Goal: Transaction & Acquisition: Purchase product/service

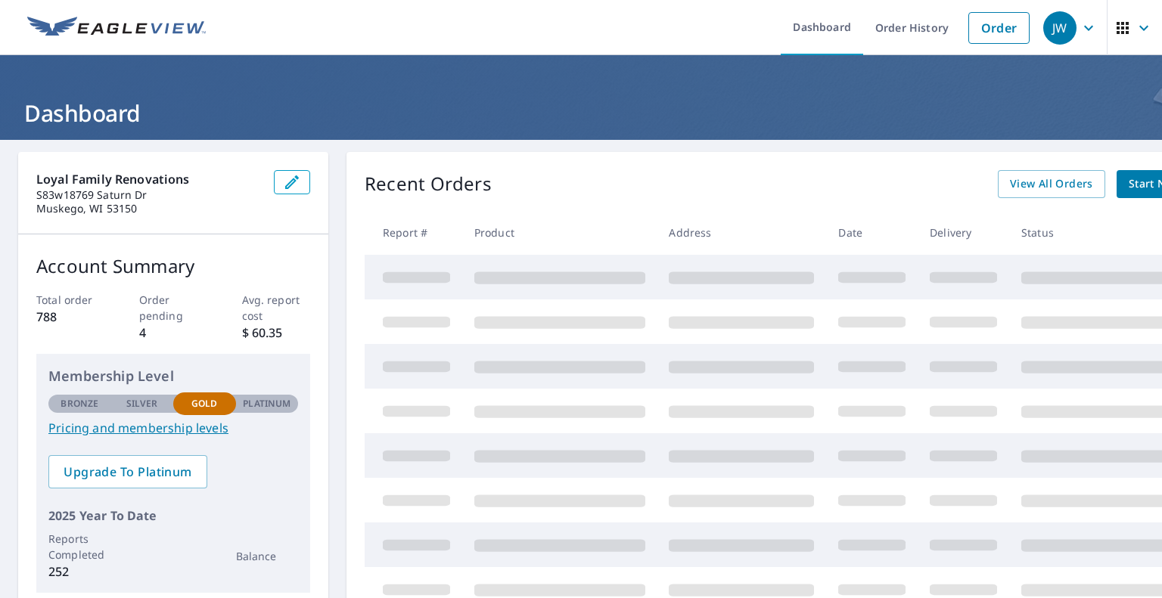
click at [995, 36] on link "Order" at bounding box center [998, 28] width 61 height 32
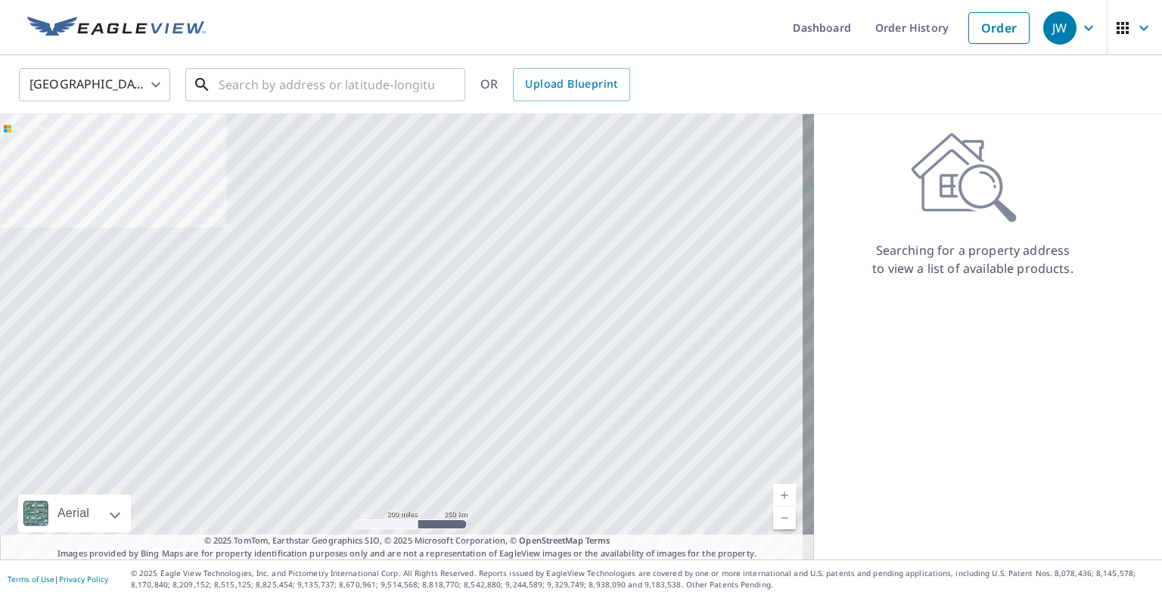
click at [374, 85] on input "text" at bounding box center [327, 85] width 216 height 42
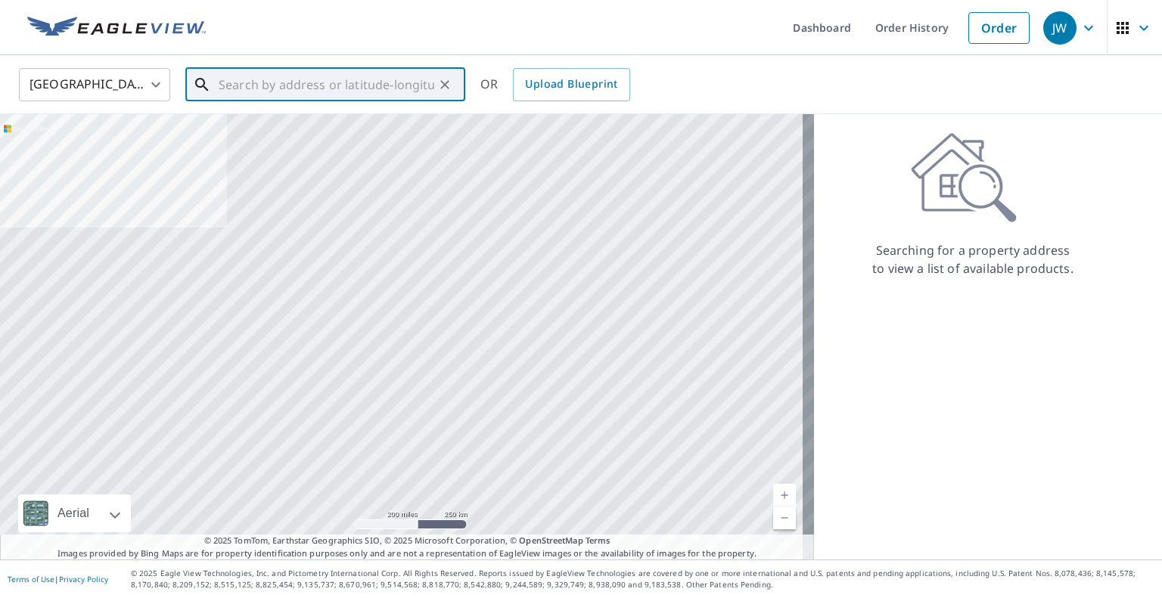
paste input "[STREET_ADDRESS]"
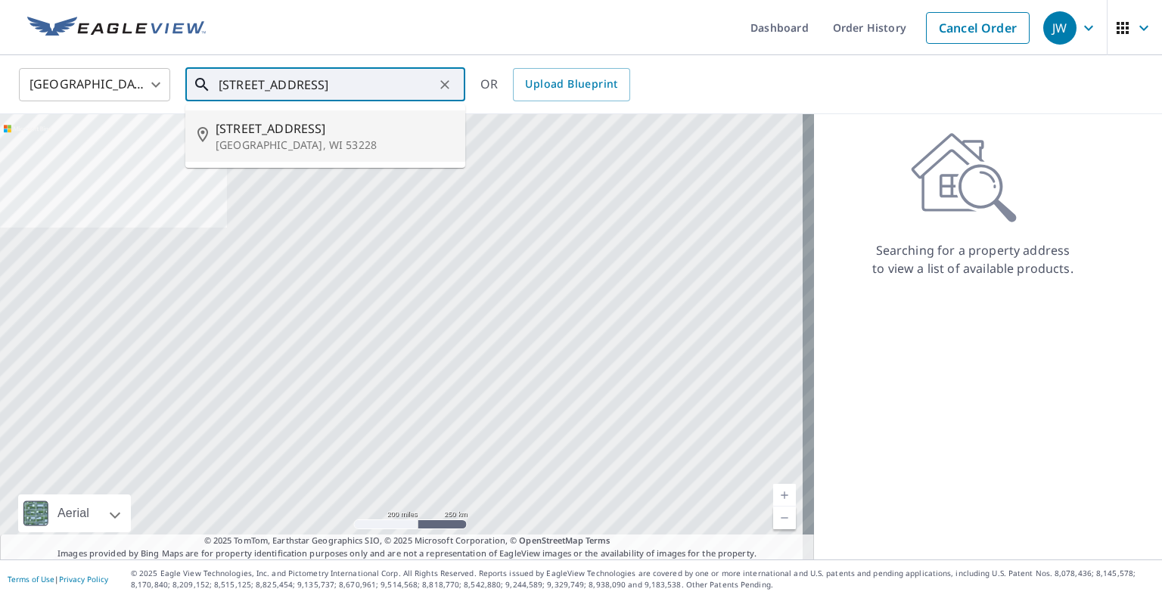
click at [356, 115] on li "[STREET_ADDRESS]" at bounding box center [325, 135] width 280 height 51
type input "[STREET_ADDRESS]"
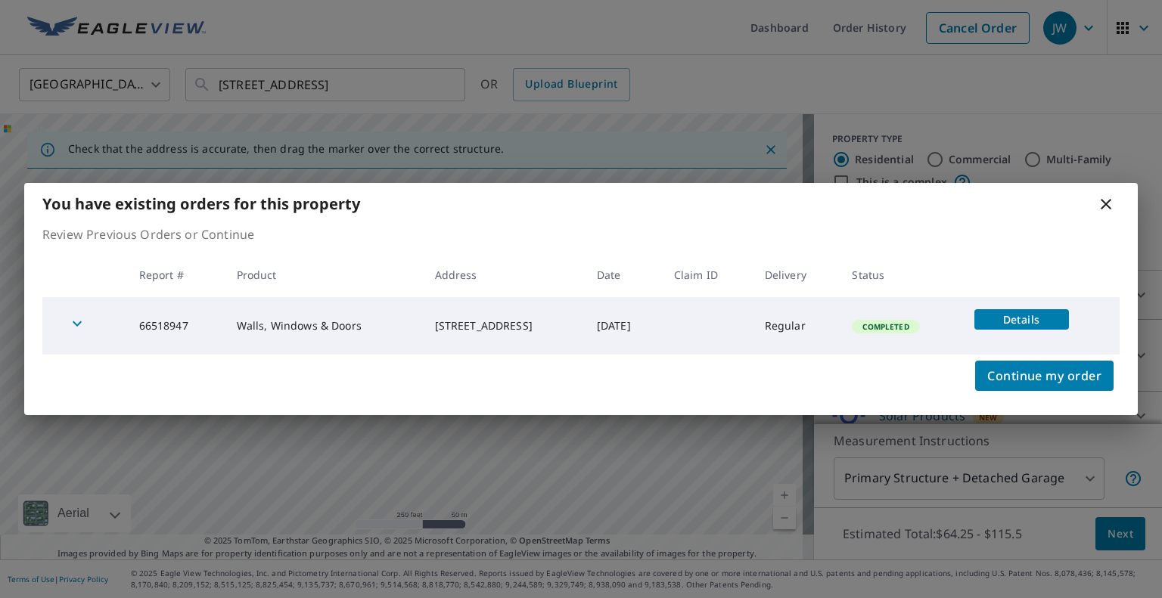
click at [1058, 372] on span "Continue my order" at bounding box center [1044, 375] width 114 height 21
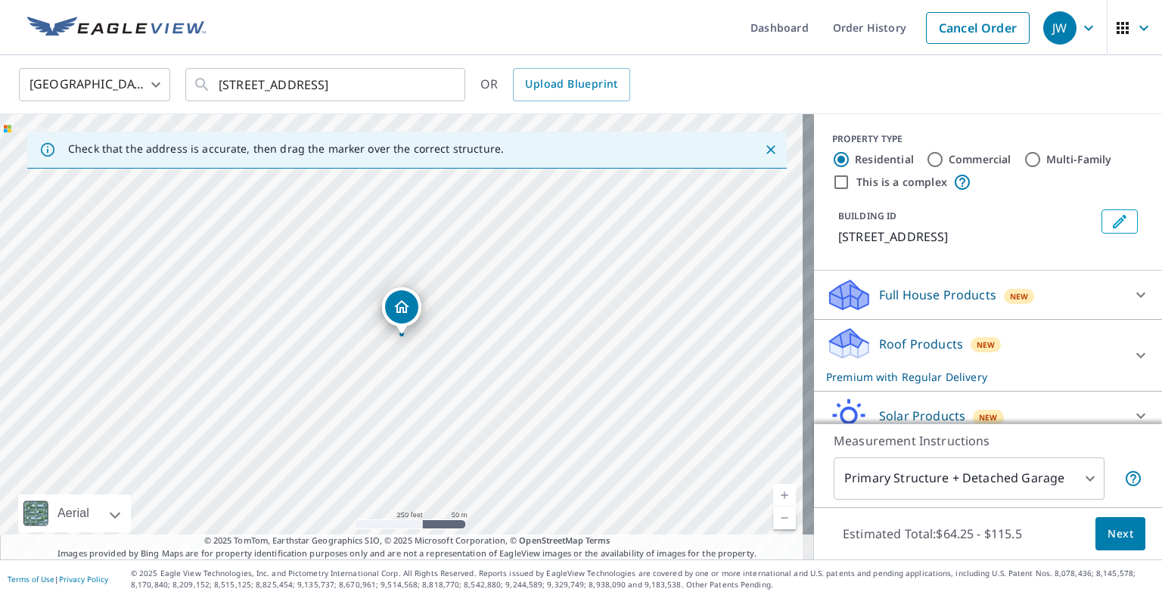
scroll to position [88, 0]
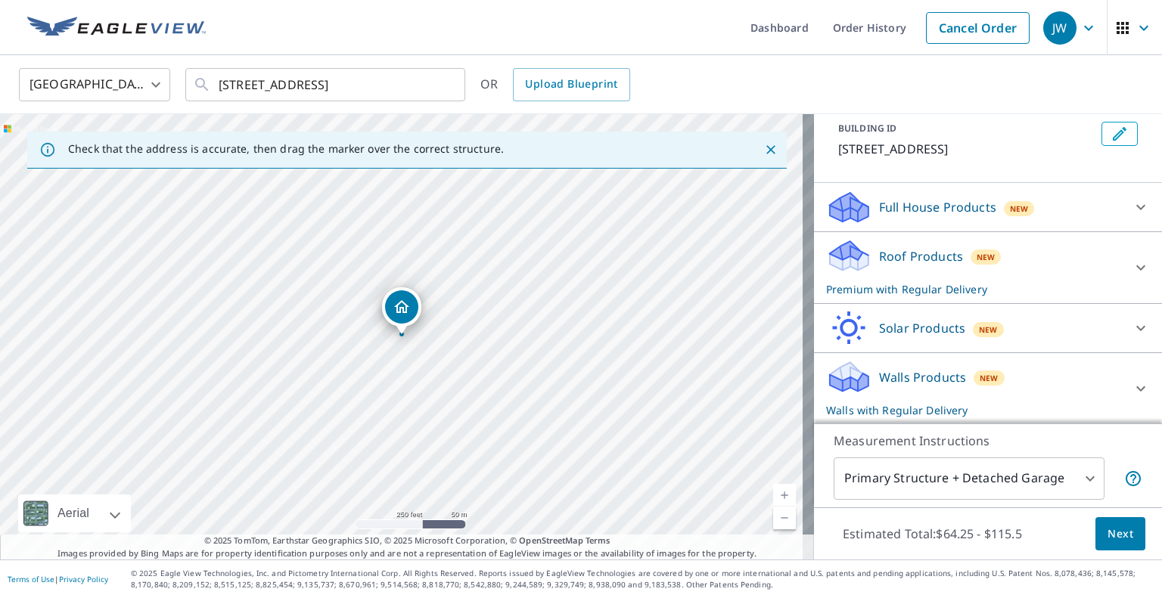
click at [1080, 378] on div "Walls Products New Walls with Regular Delivery" at bounding box center [974, 388] width 297 height 59
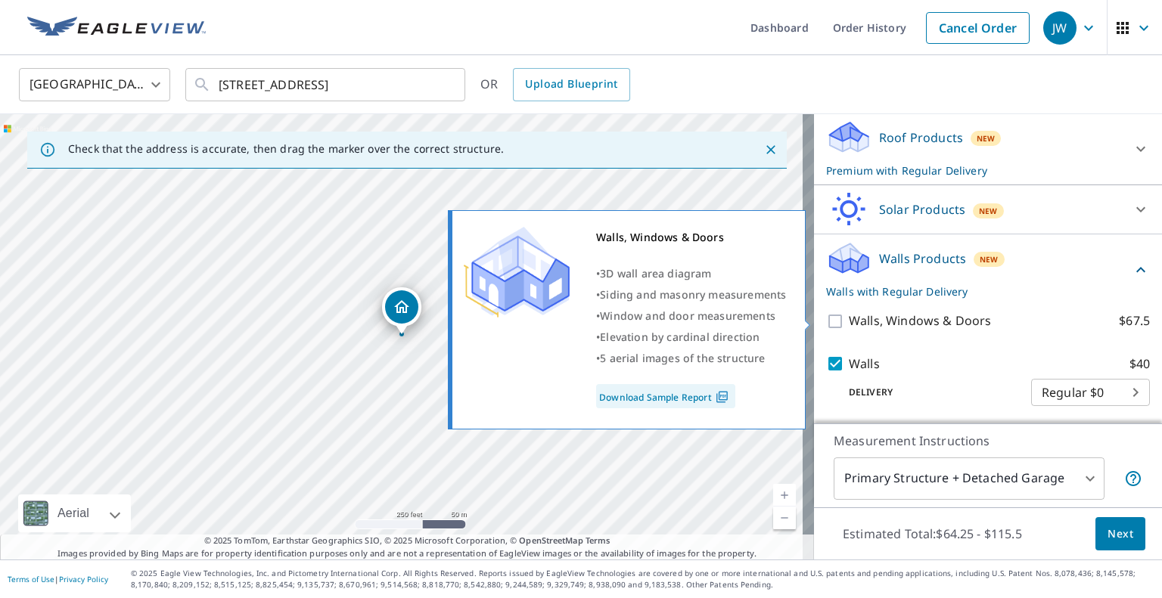
click at [826, 320] on input "Walls, Windows & Doors $67.5" at bounding box center [837, 321] width 23 height 18
checkbox input "true"
checkbox input "false"
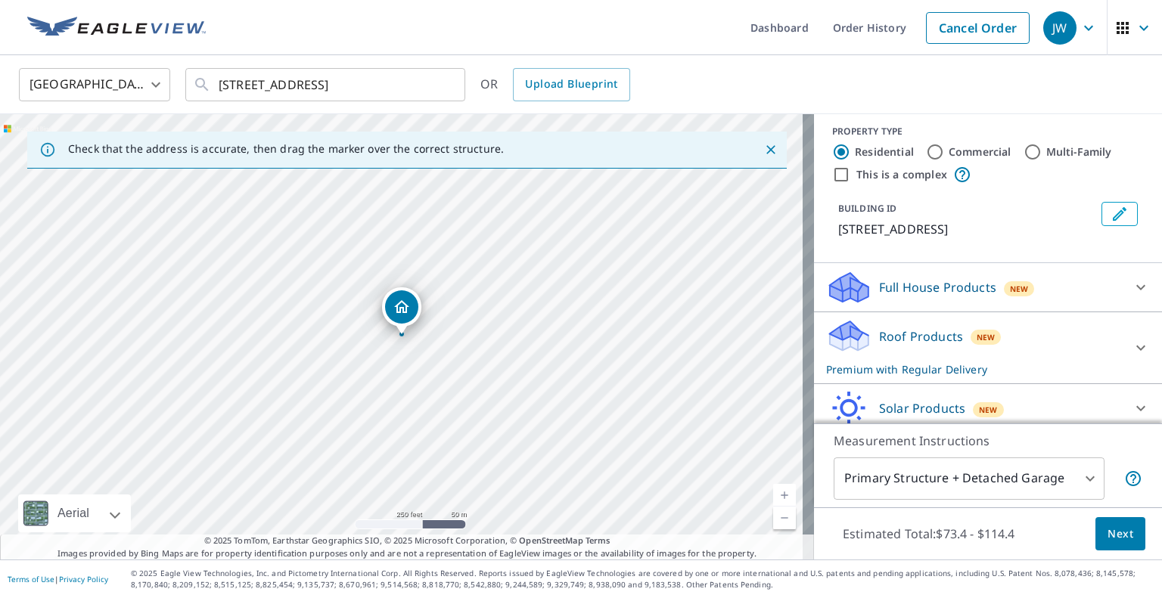
scroll to position [0, 0]
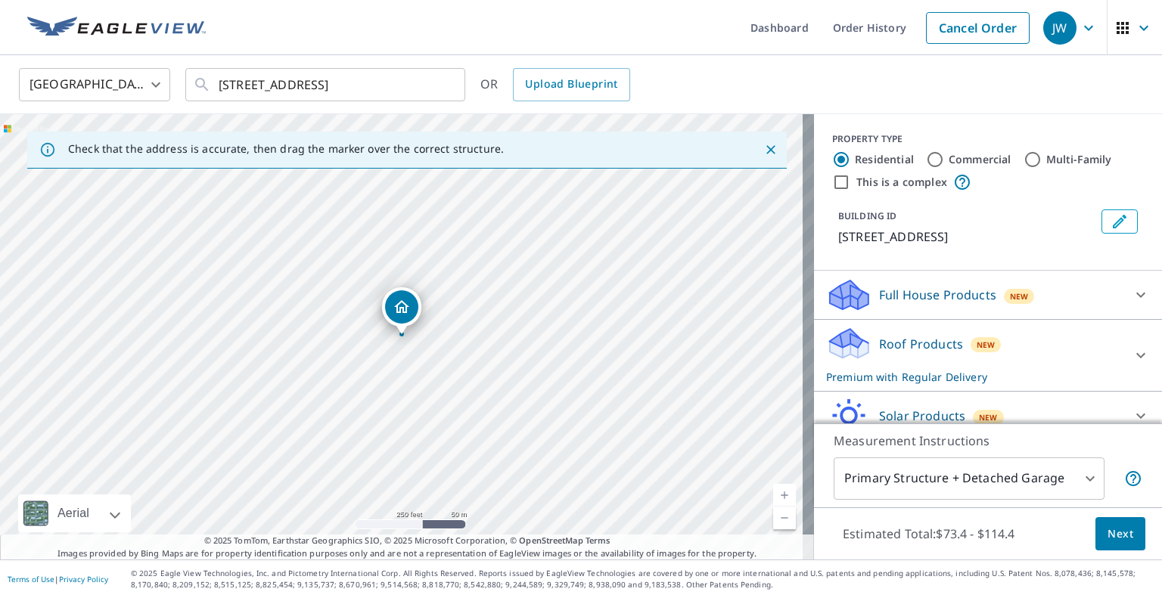
click at [1092, 293] on div "Full House Products New" at bounding box center [974, 296] width 297 height 36
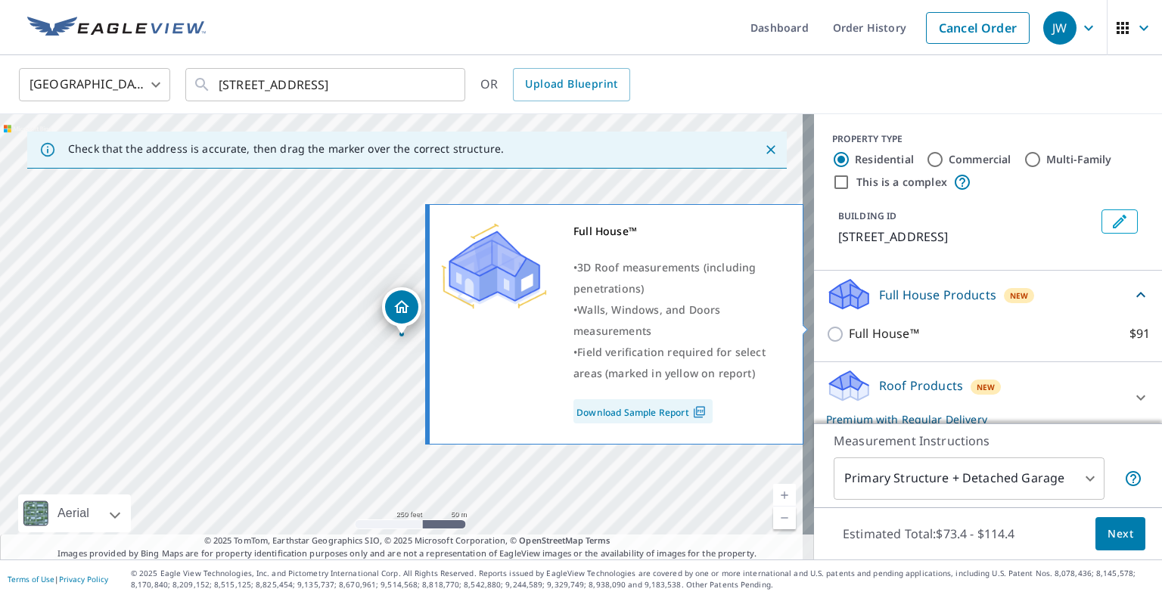
scroll to position [126, 0]
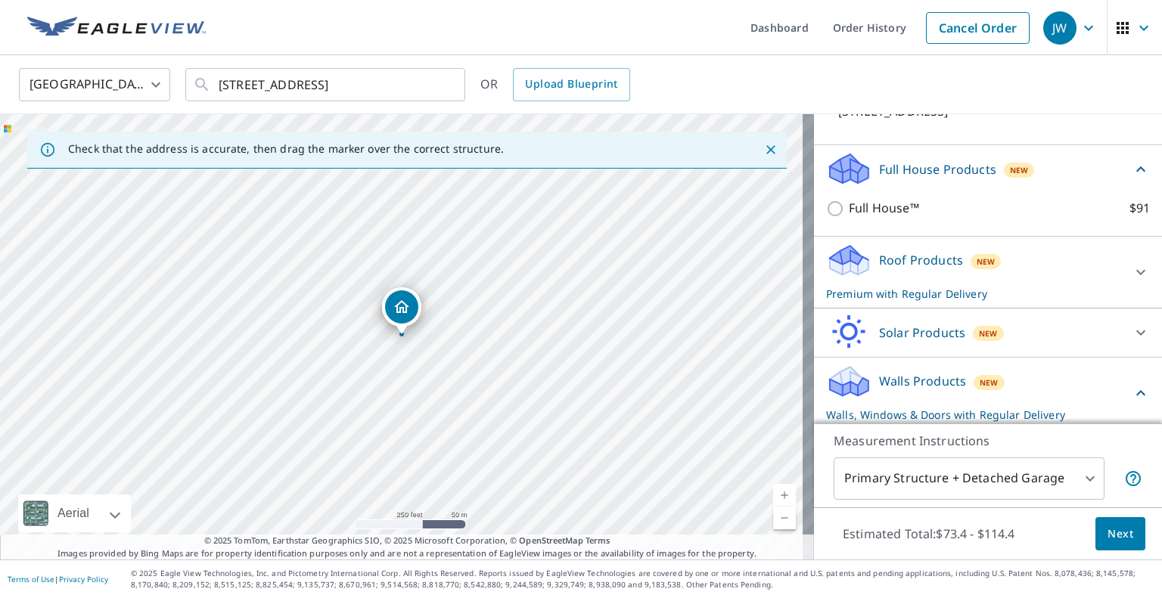
click at [893, 259] on p "Roof Products" at bounding box center [921, 260] width 84 height 18
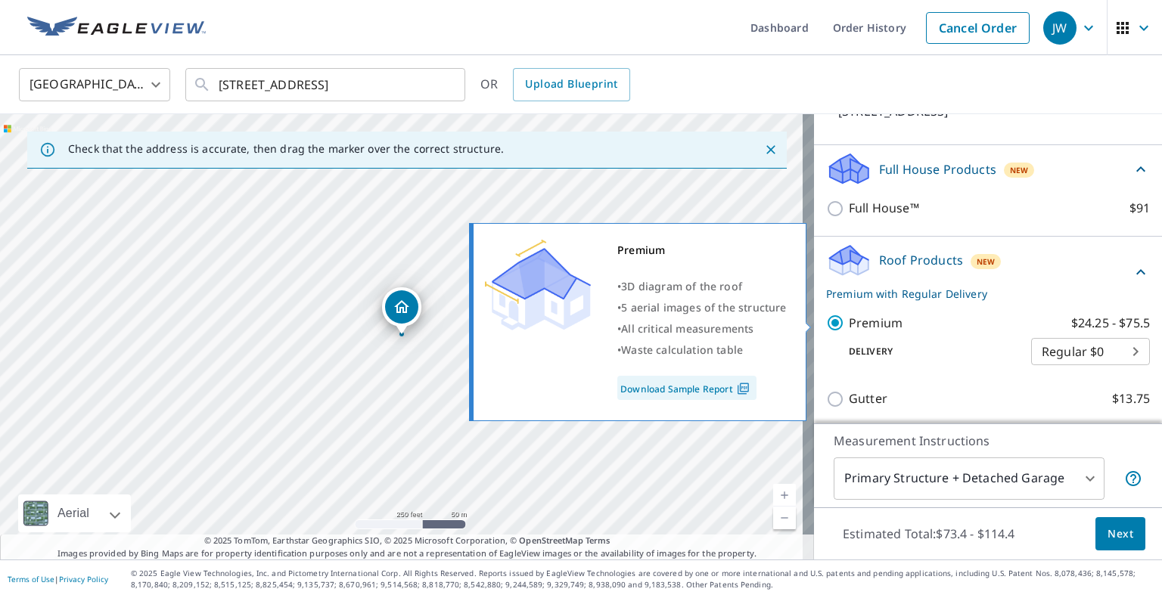
click at [826, 320] on input "Premium $24.25 - $75.5" at bounding box center [837, 323] width 23 height 18
checkbox input "false"
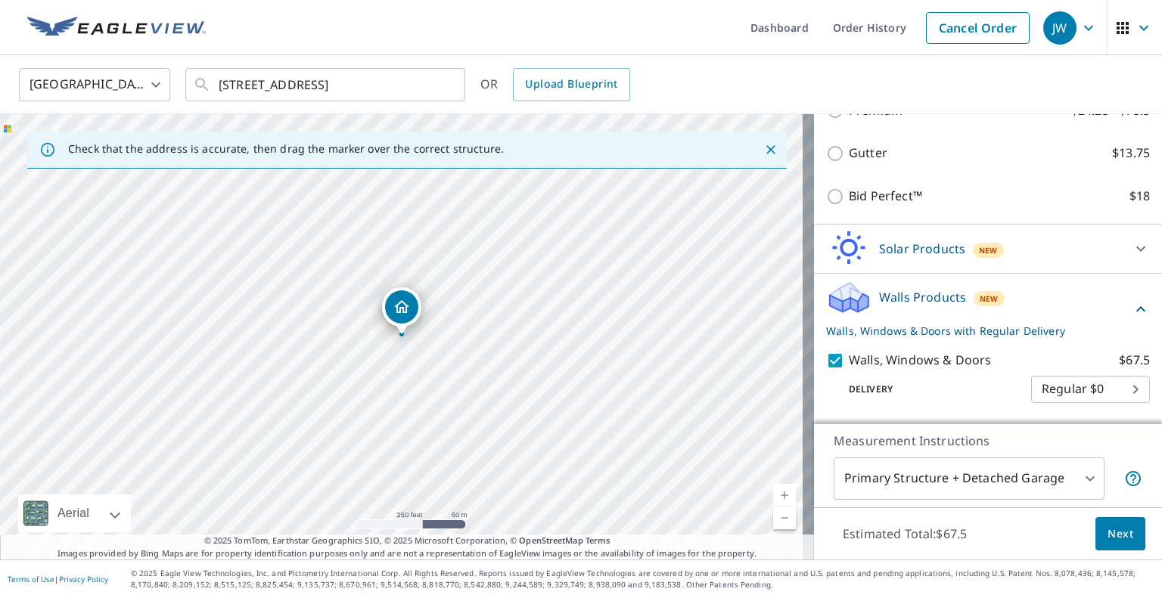
scroll to position [353, 0]
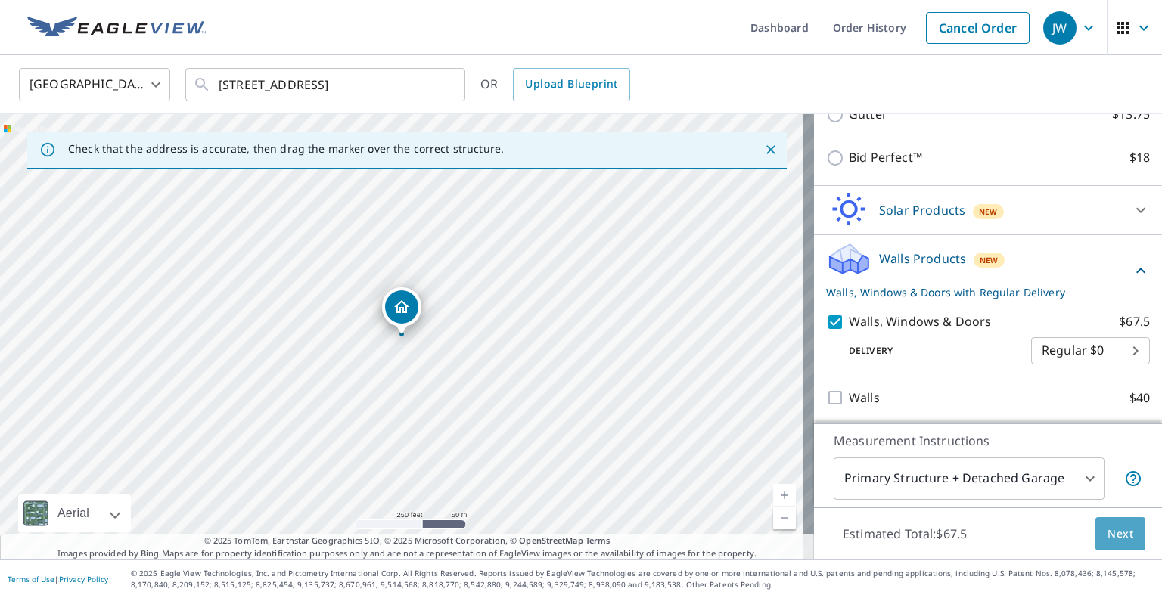
click at [1110, 526] on span "Next" at bounding box center [1120, 534] width 26 height 19
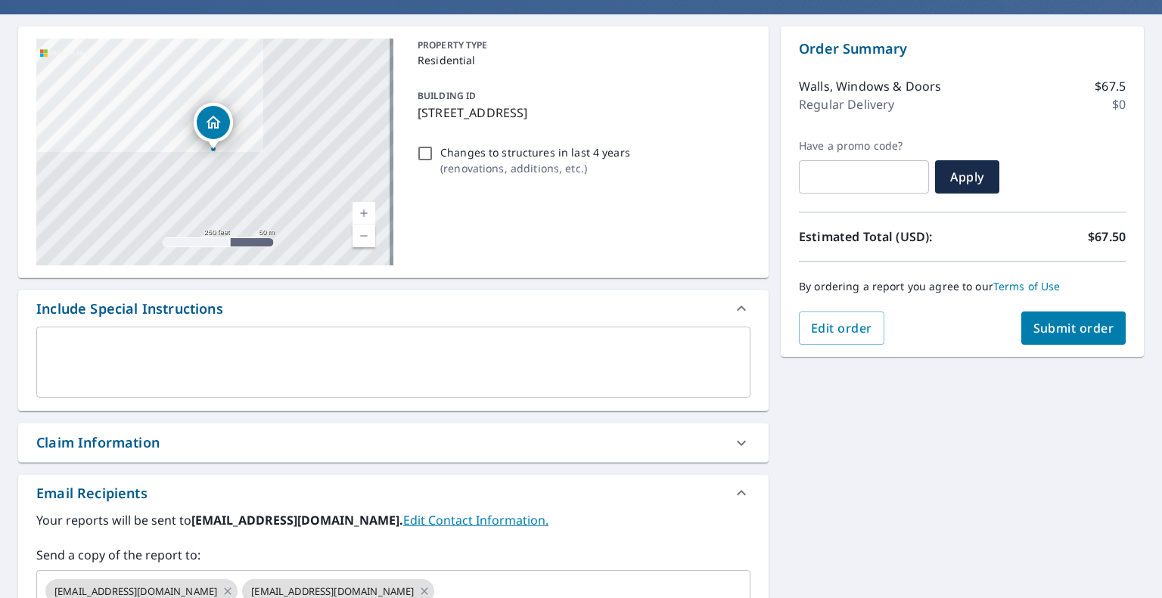
click at [200, 439] on div "Claim Information" at bounding box center [379, 443] width 687 height 20
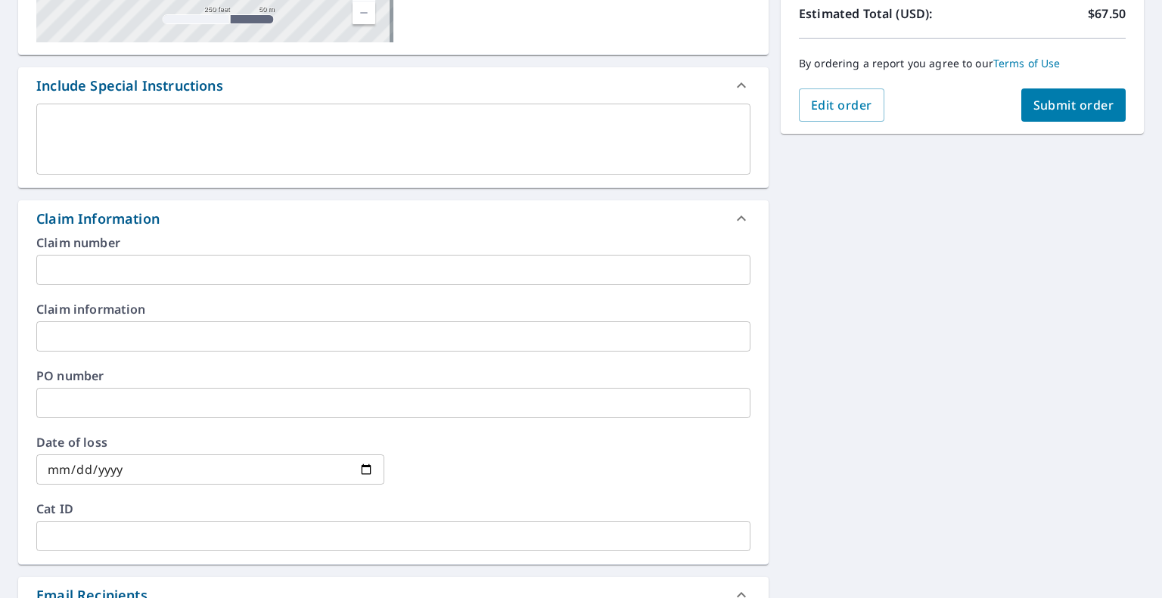
scroll to position [378, 0]
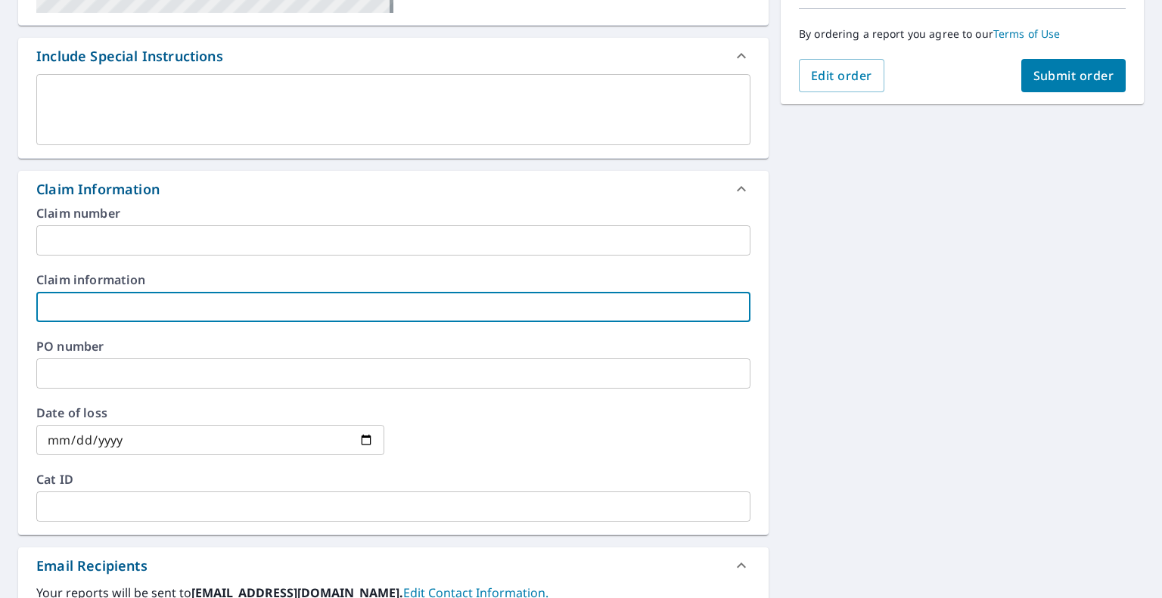
click at [124, 309] on input "text" at bounding box center [393, 307] width 714 height 30
click at [126, 374] on input "text" at bounding box center [393, 374] width 714 height 30
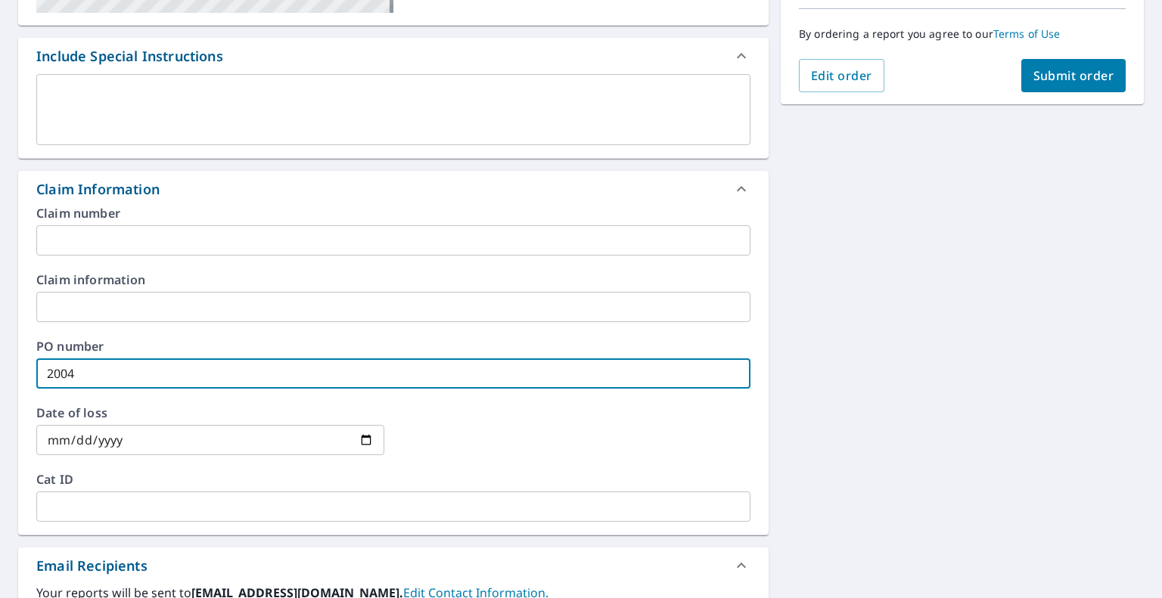
type input "2004"
click at [142, 313] on input "text" at bounding box center [393, 307] width 714 height 30
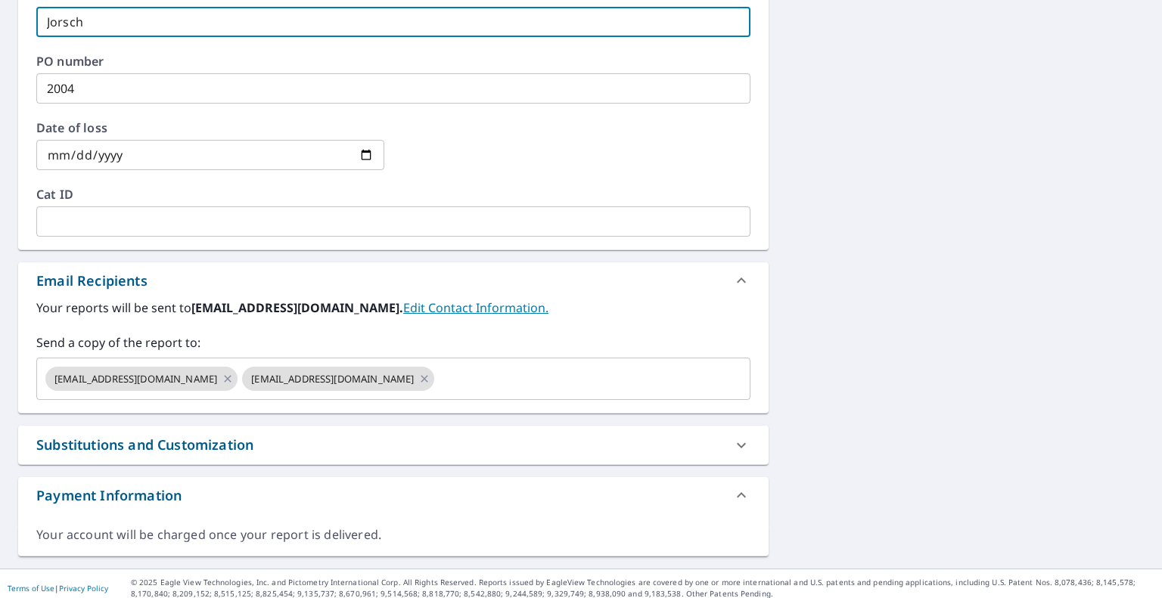
scroll to position [671, 0]
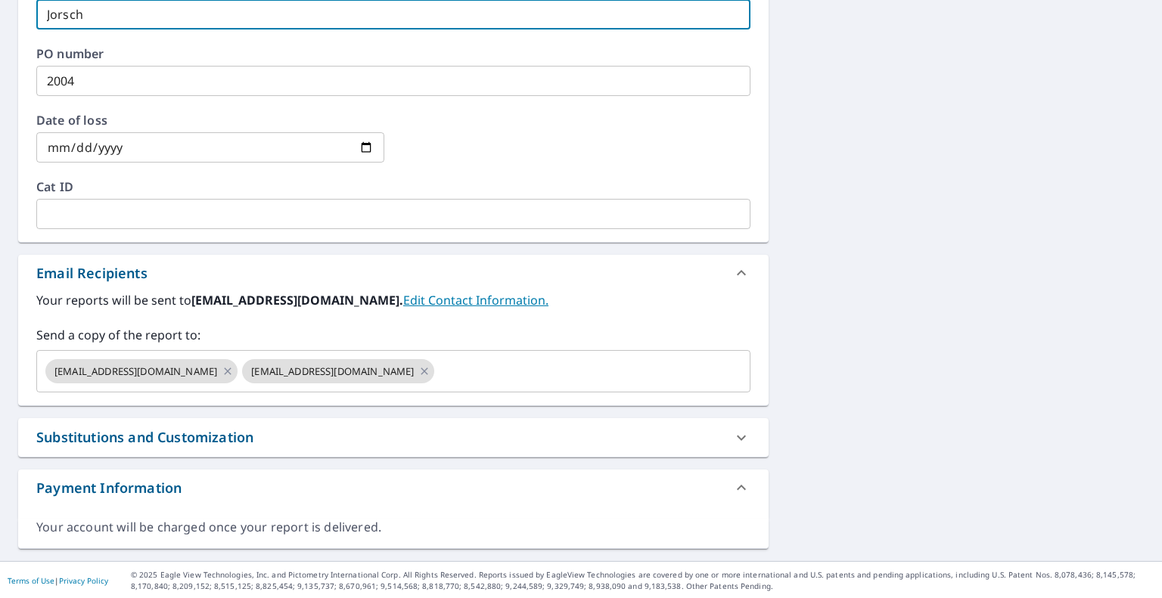
click at [225, 372] on icon at bounding box center [228, 371] width 7 height 7
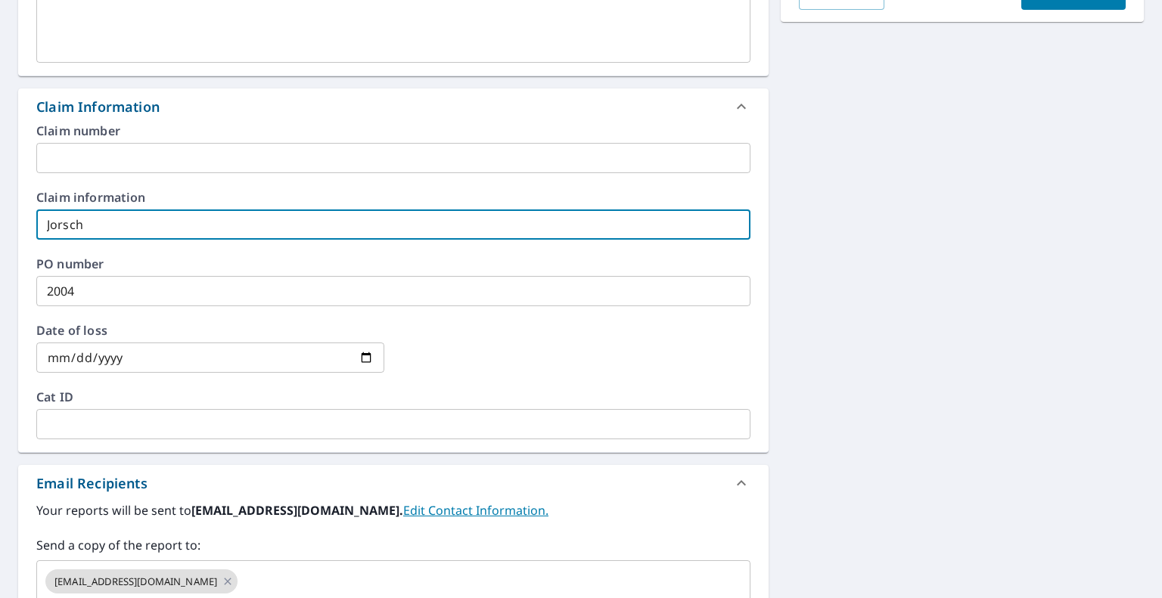
scroll to position [504, 0]
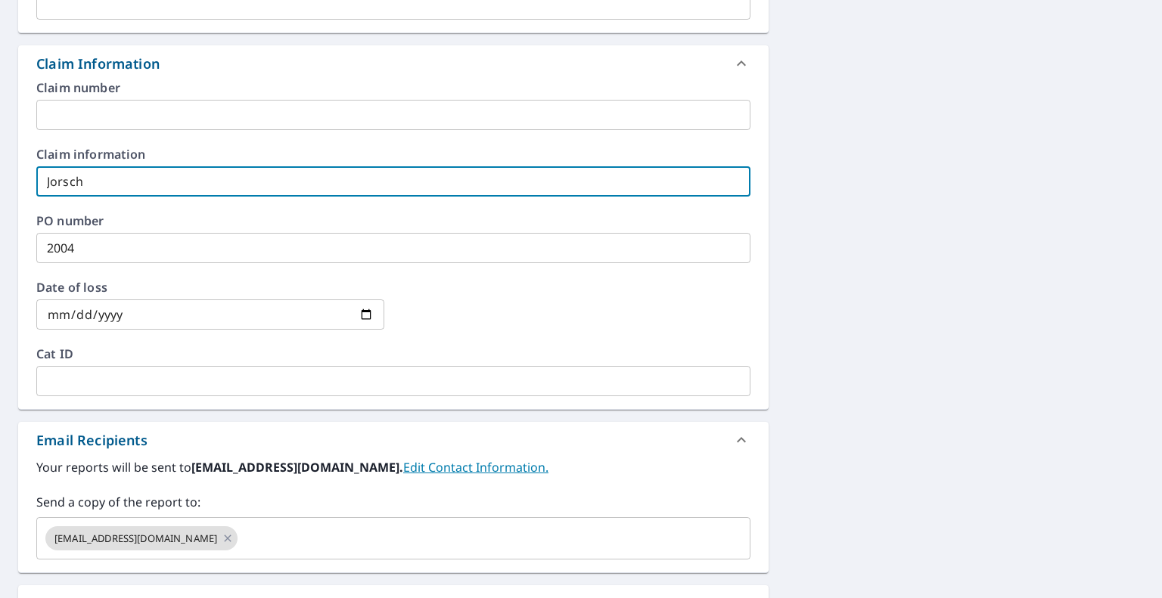
type input "Jorsch"
click at [458, 462] on link "Edit Contact Information." at bounding box center [475, 467] width 145 height 17
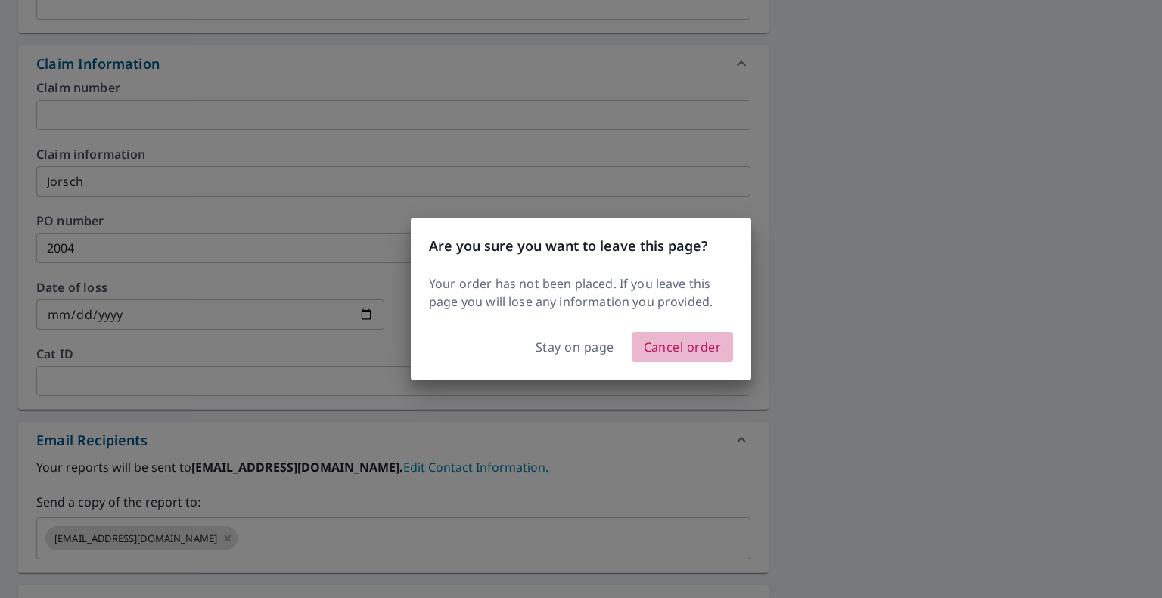
click at [684, 343] on span "Cancel order" at bounding box center [683, 347] width 78 height 21
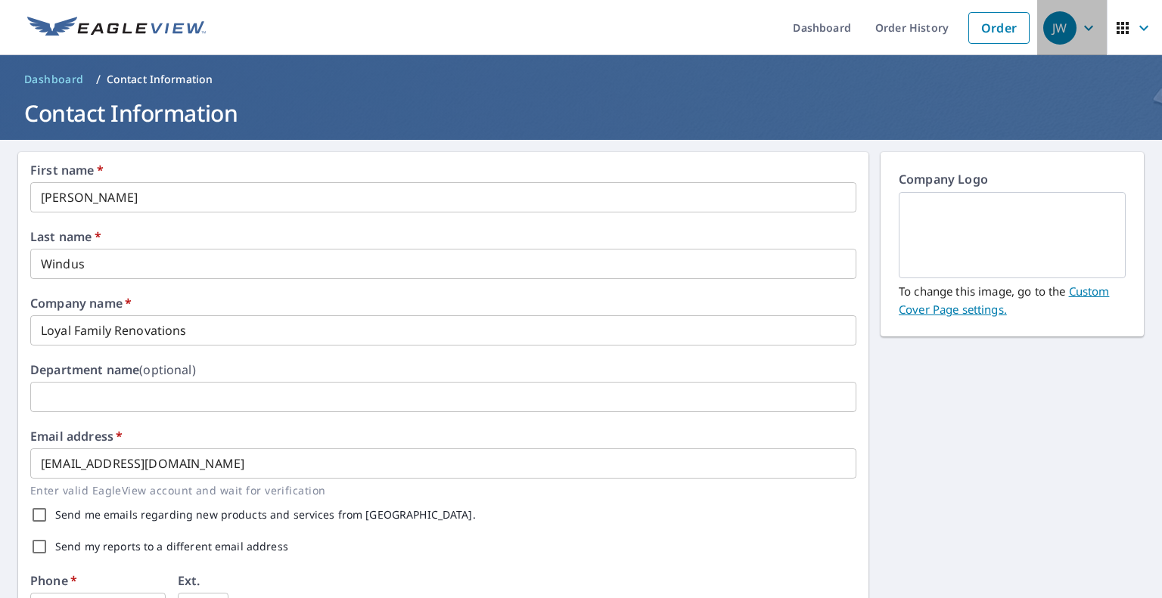
click at [1079, 26] on icon "button" at bounding box center [1088, 28] width 18 height 18
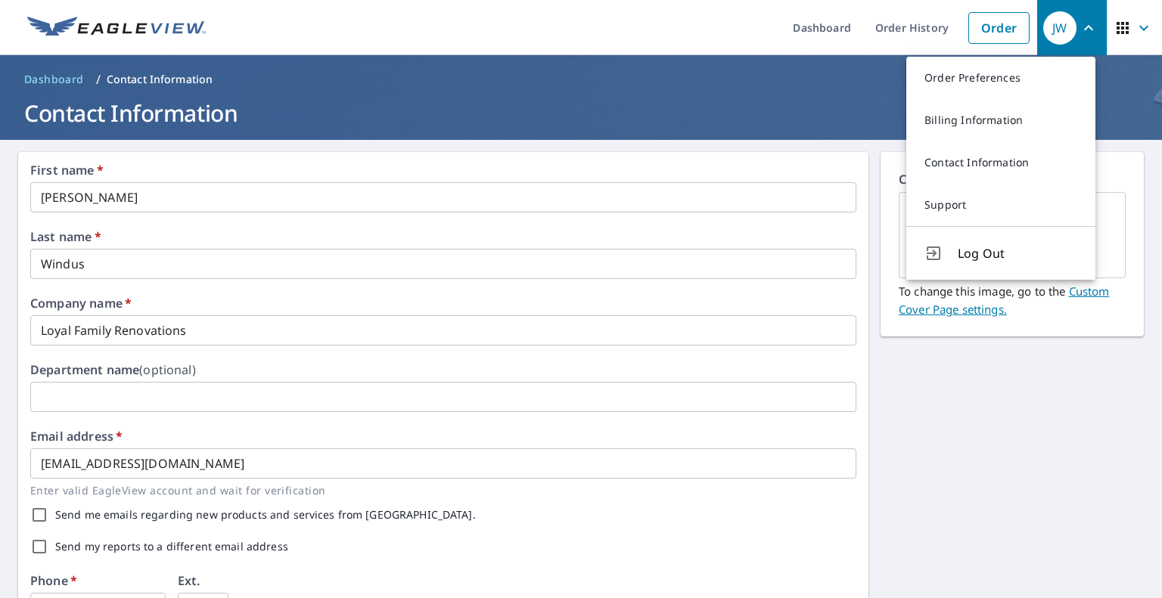
click at [996, 159] on link "Contact Information" at bounding box center [1000, 162] width 189 height 42
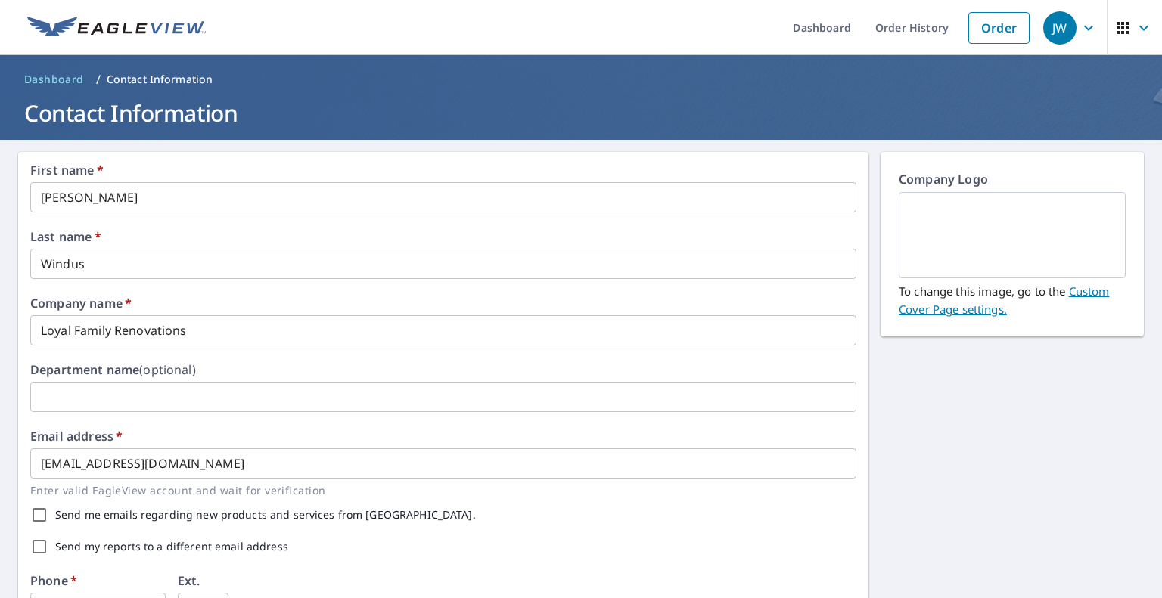
click at [1089, 26] on button "JW" at bounding box center [1072, 27] width 70 height 55
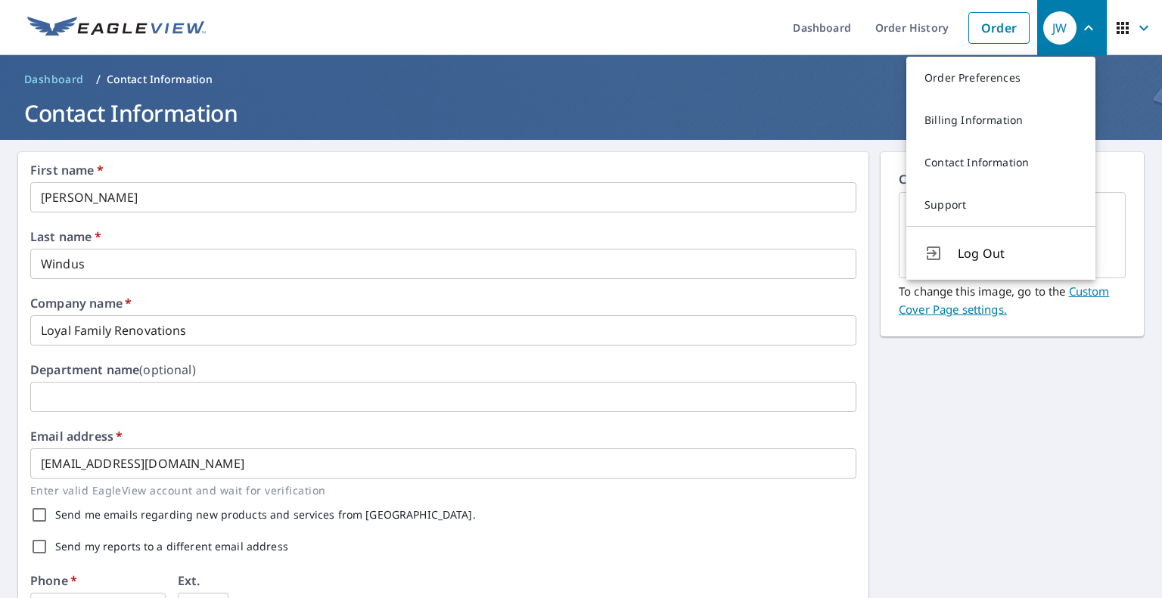
click at [1018, 86] on link "Order Preferences" at bounding box center [1000, 78] width 189 height 42
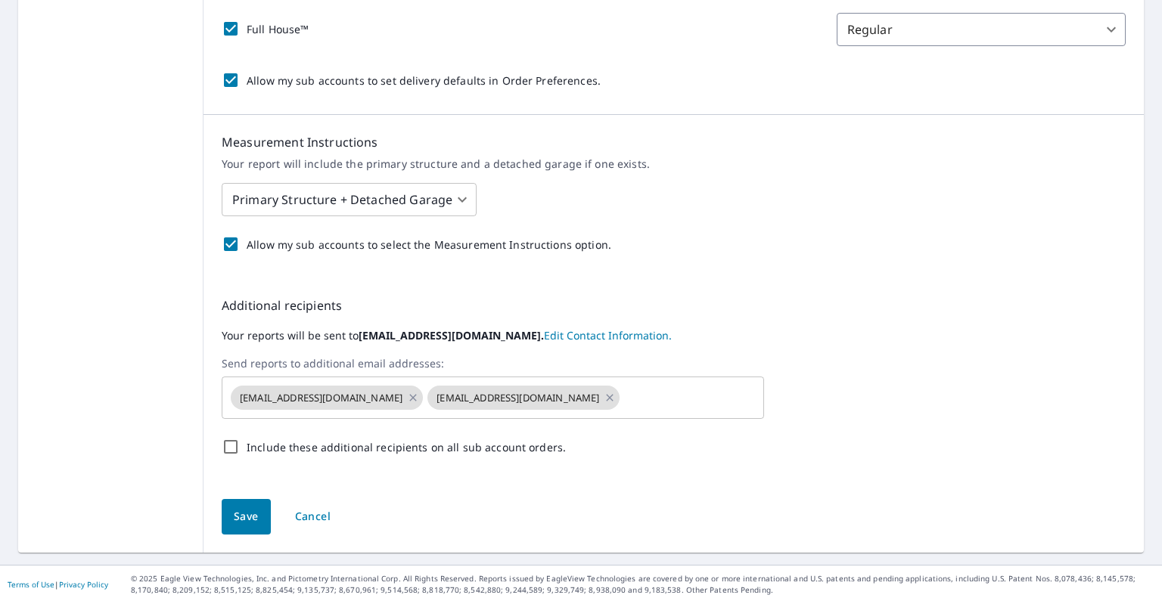
scroll to position [535, 0]
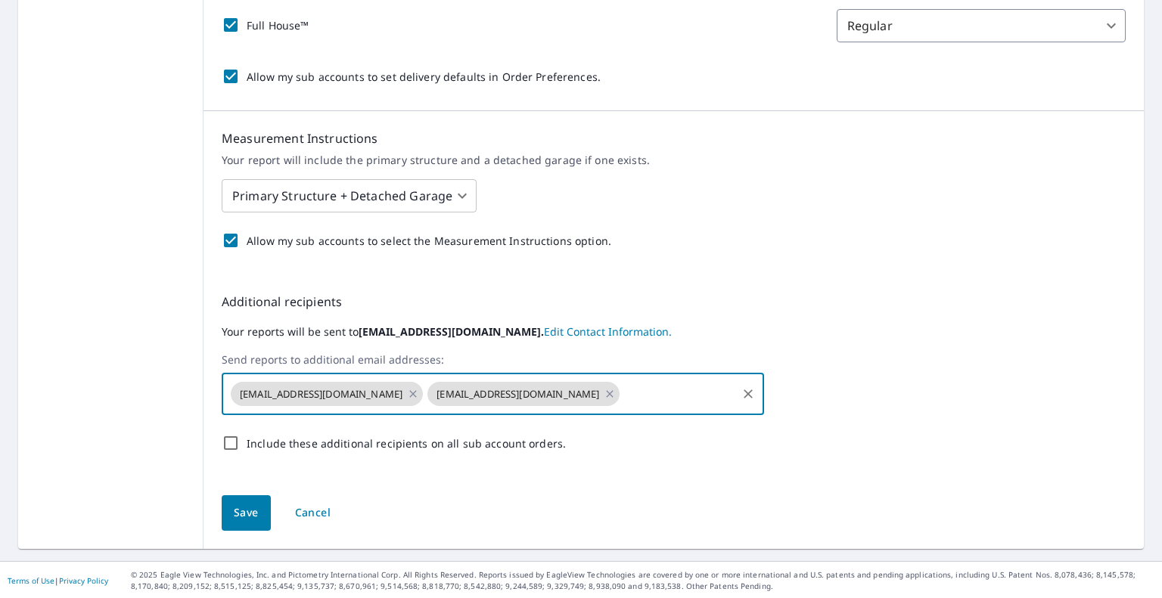
click at [664, 398] on input "text" at bounding box center [678, 394] width 113 height 29
type input "[EMAIL_ADDRESS][DOMAIN_NAME]"
click at [865, 402] on div "[EMAIL_ADDRESS][DOMAIN_NAME] [EMAIL_ADDRESS][DOMAIN_NAME] ​" at bounding box center [674, 394] width 904 height 42
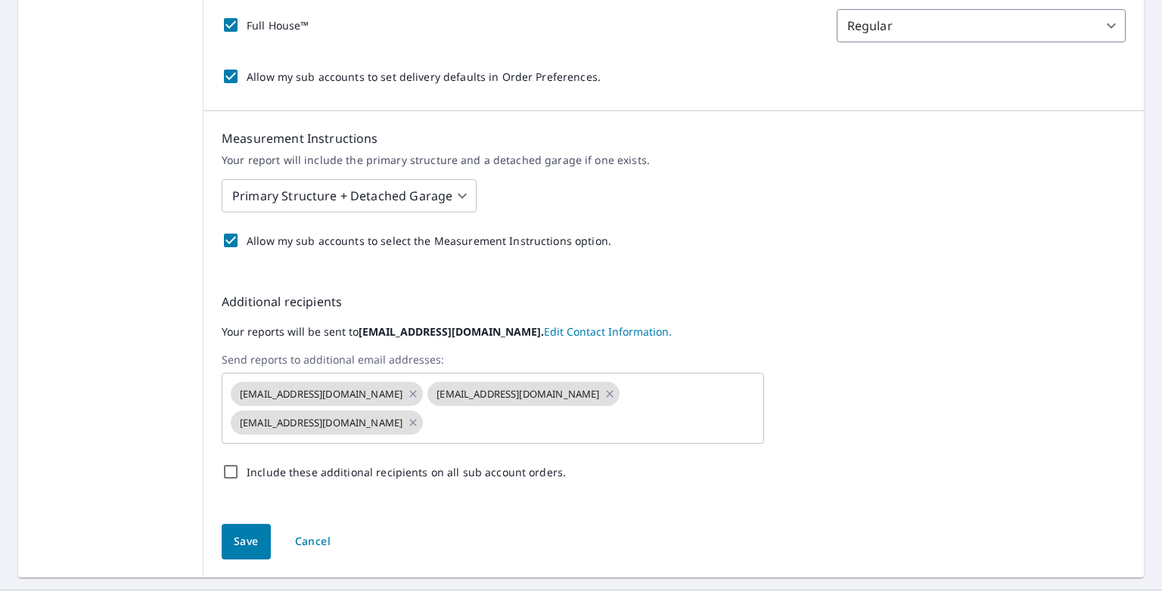
scroll to position [563, 0]
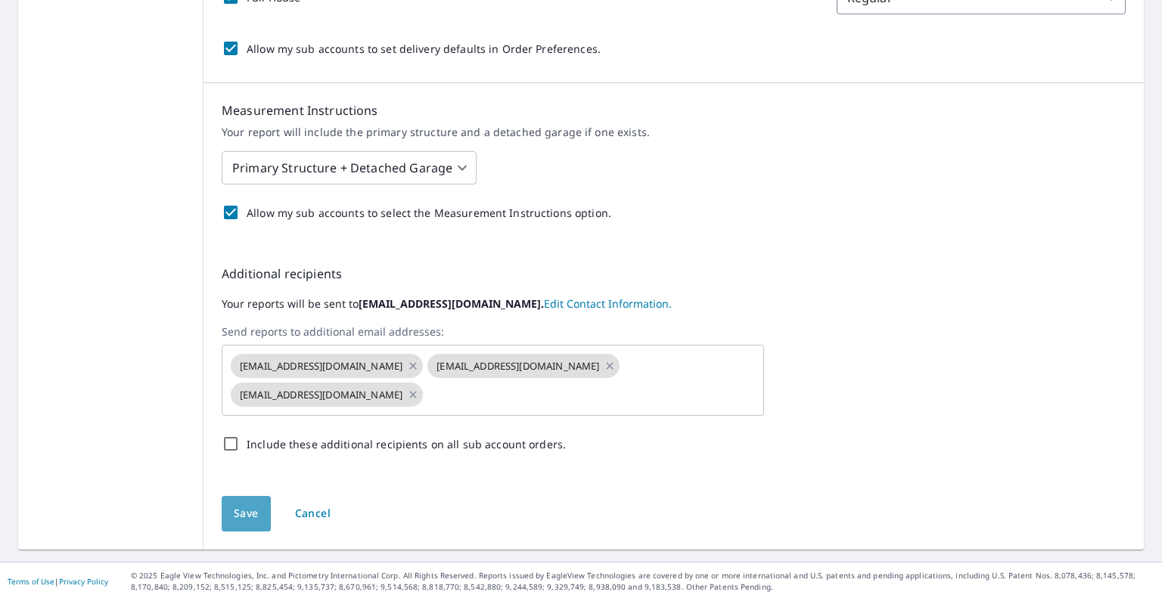
click at [246, 513] on span "Save" at bounding box center [246, 514] width 25 height 19
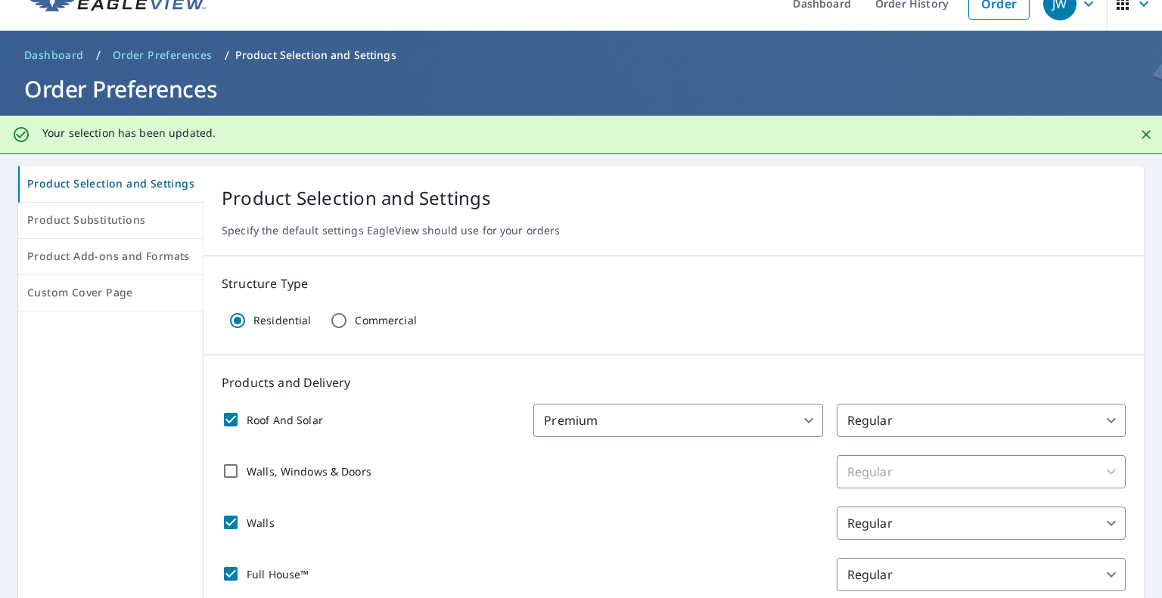
scroll to position [0, 0]
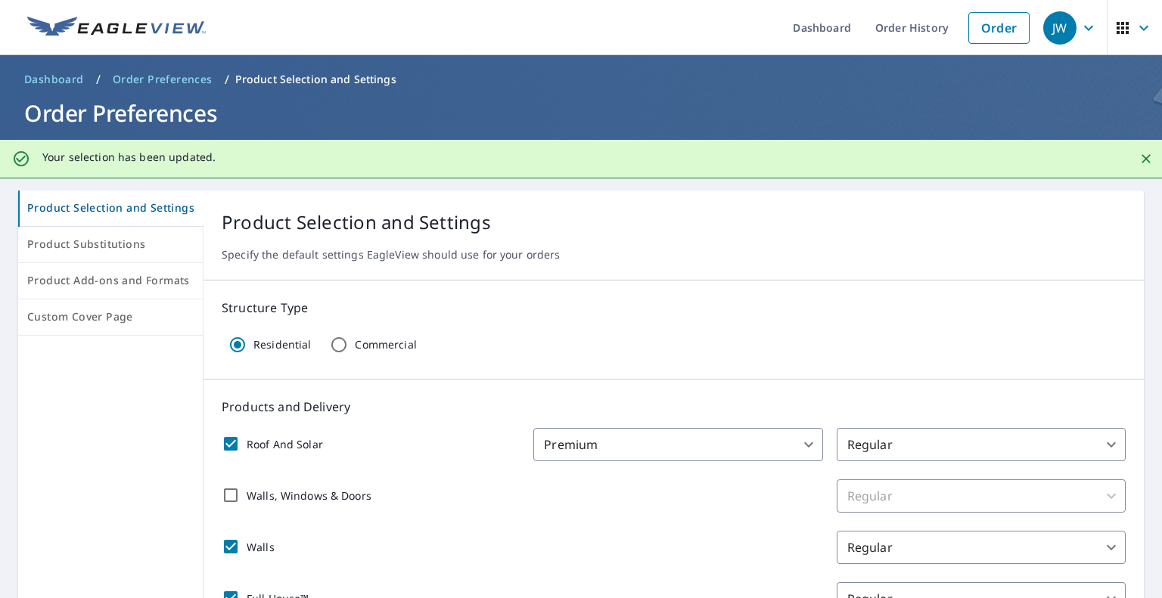
click at [985, 24] on link "Order" at bounding box center [998, 28] width 61 height 32
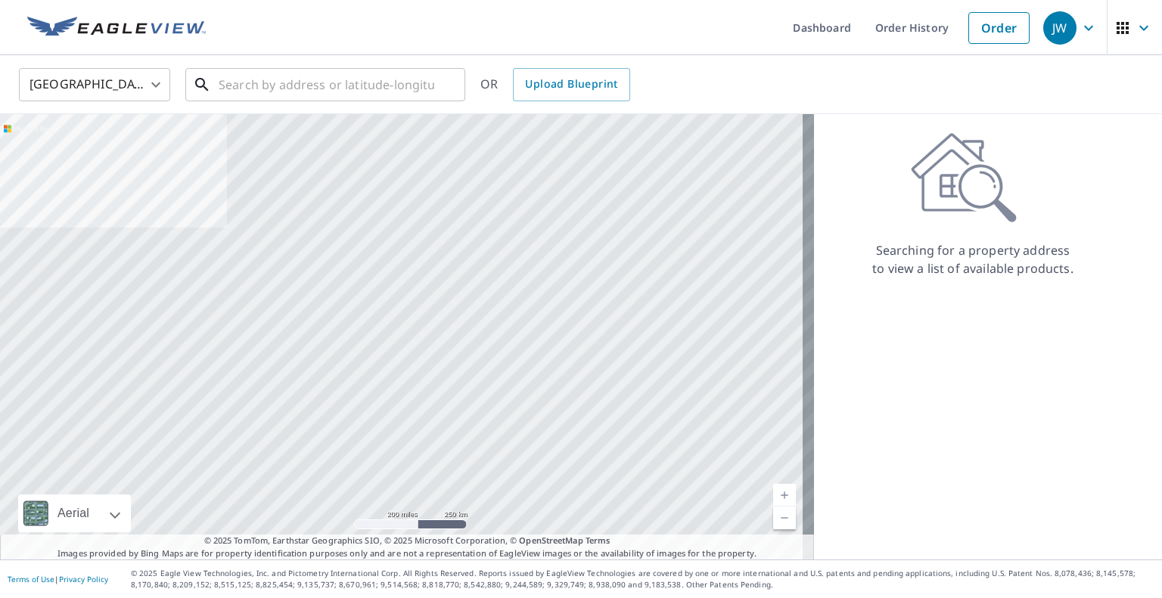
click at [323, 85] on input "text" at bounding box center [327, 85] width 216 height 42
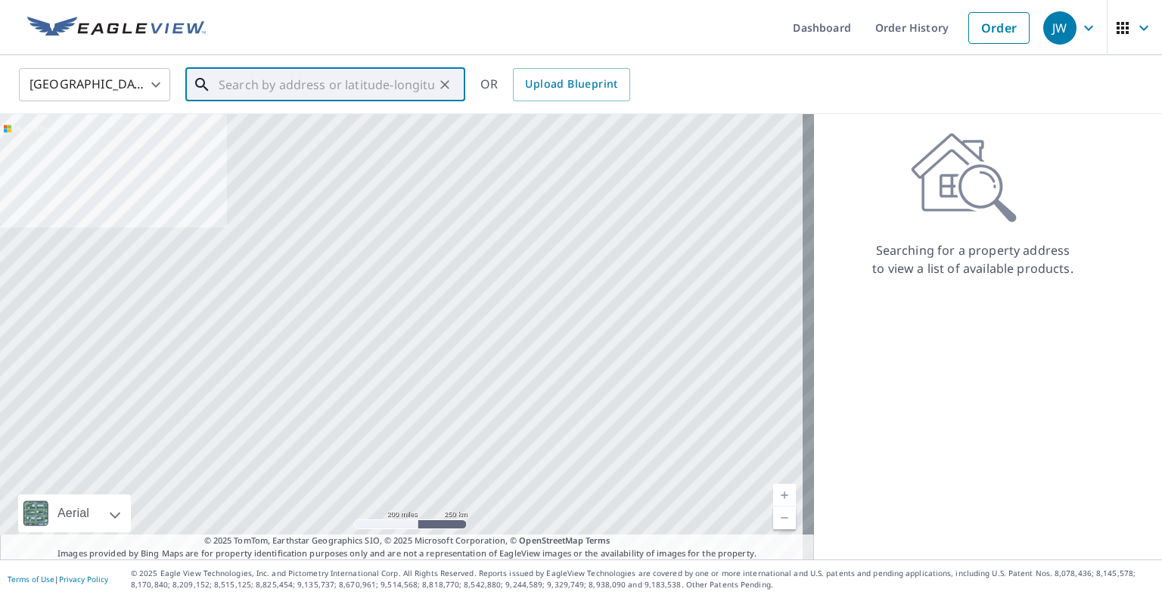
paste input "[STREET_ADDRESS]"
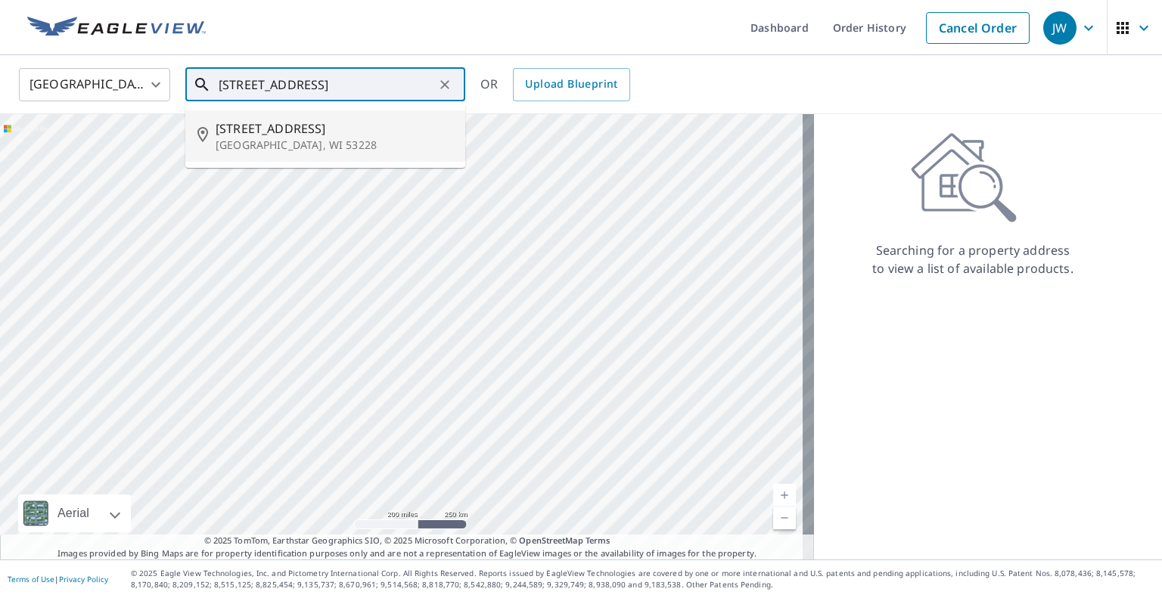
click at [338, 123] on span "[STREET_ADDRESS]" at bounding box center [335, 129] width 238 height 18
type input "[STREET_ADDRESS]"
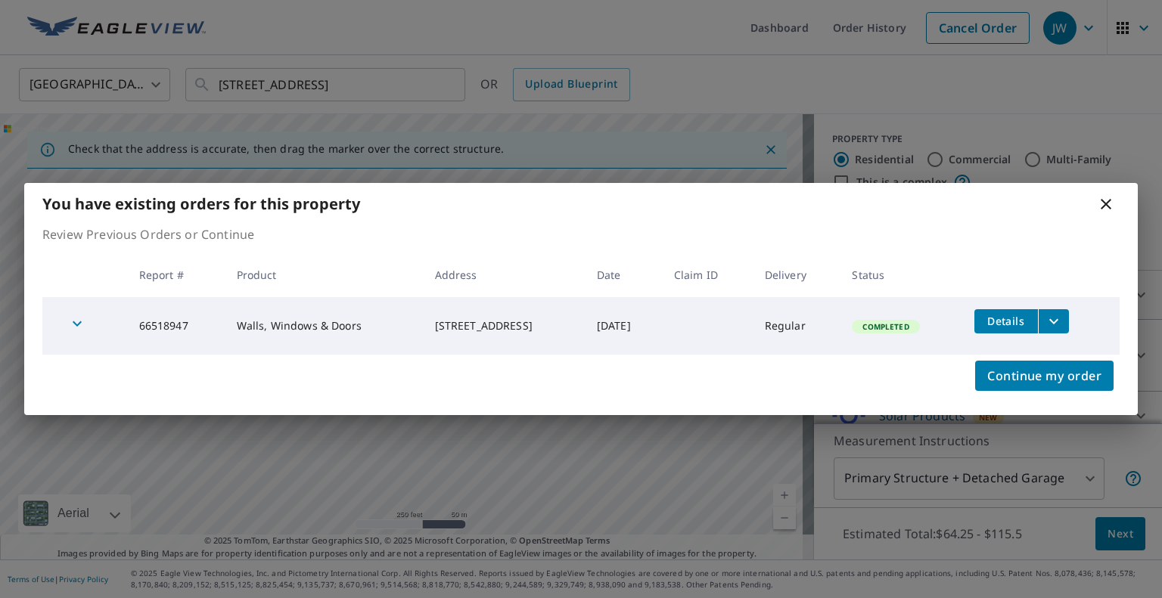
click at [1080, 378] on span "Continue my order" at bounding box center [1044, 375] width 114 height 21
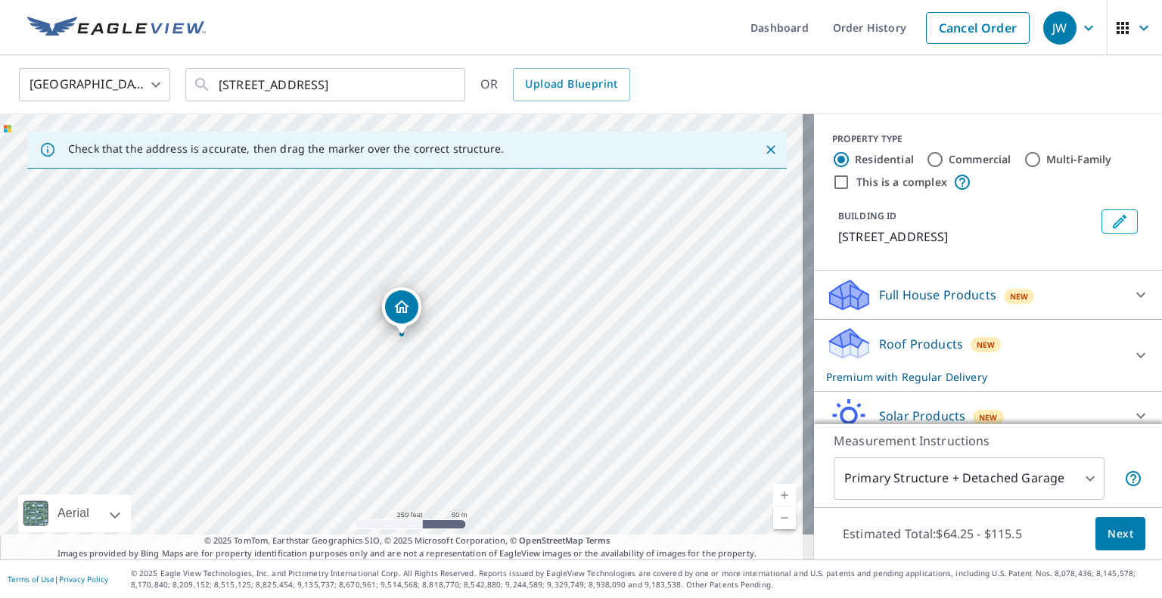
click at [1021, 335] on div "Roof Products New Premium with Regular Delivery" at bounding box center [974, 355] width 297 height 59
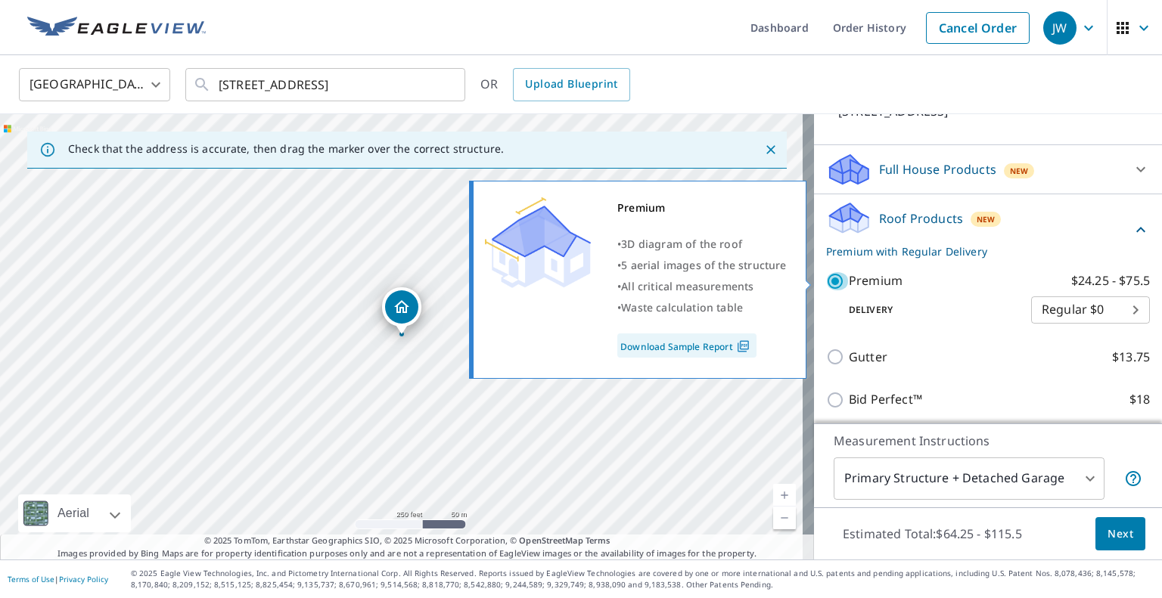
click at [826, 278] on input "Premium $24.25 - $75.5" at bounding box center [837, 281] width 23 height 18
checkbox input "false"
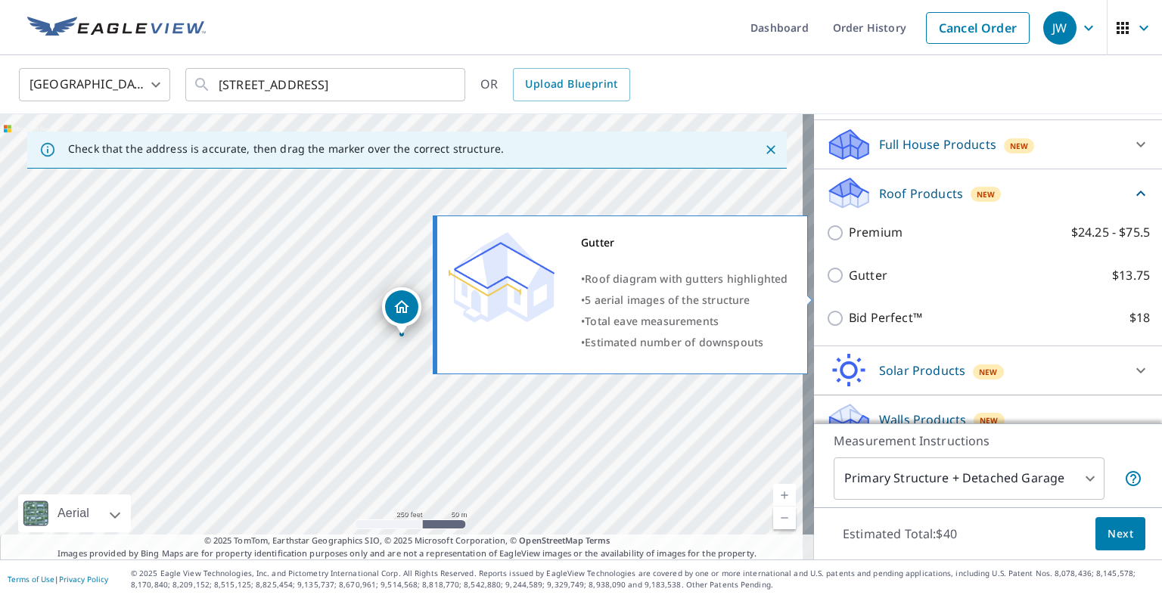
scroll to position [193, 0]
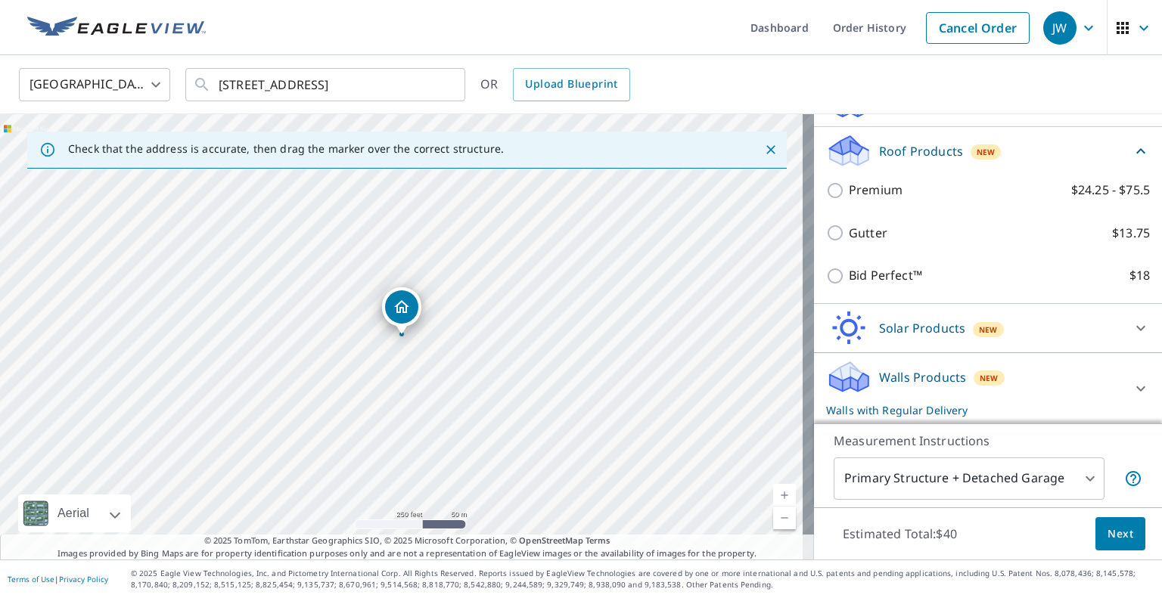
click at [1123, 371] on div at bounding box center [1141, 389] width 36 height 36
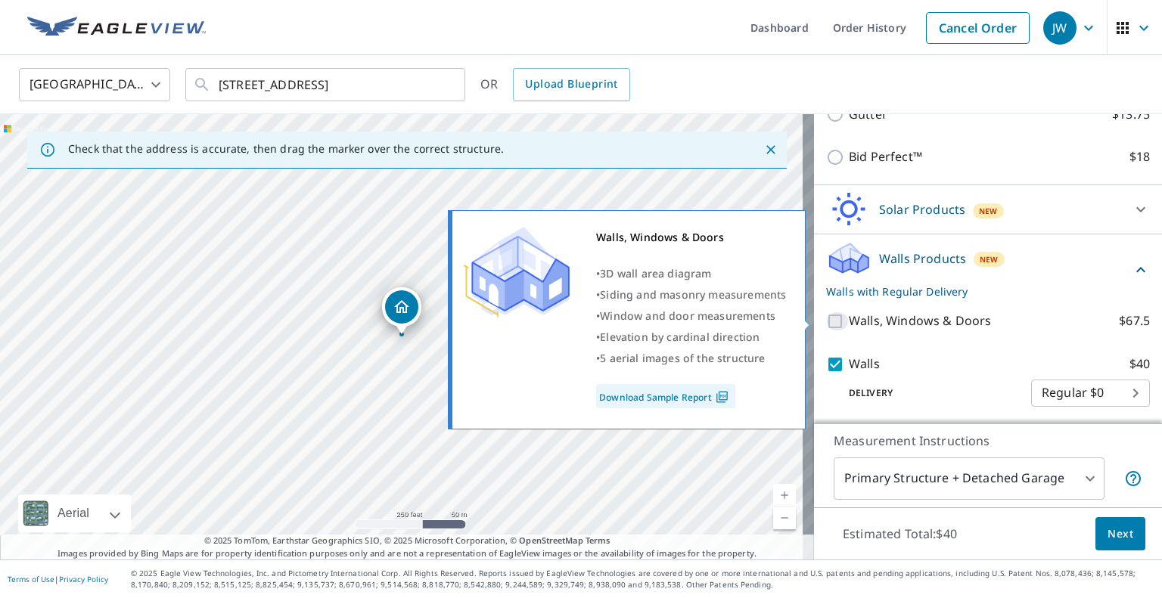
click at [829, 318] on input "Walls, Windows & Doors $67.5" at bounding box center [837, 321] width 23 height 18
checkbox input "true"
checkbox input "false"
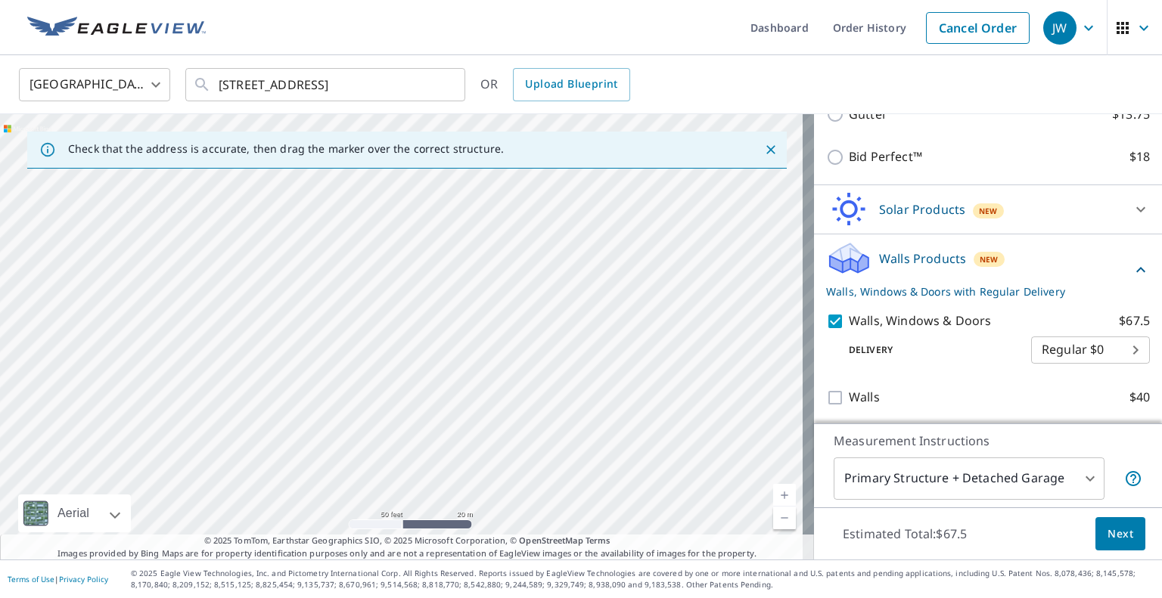
click at [1112, 537] on span "Next" at bounding box center [1120, 534] width 26 height 19
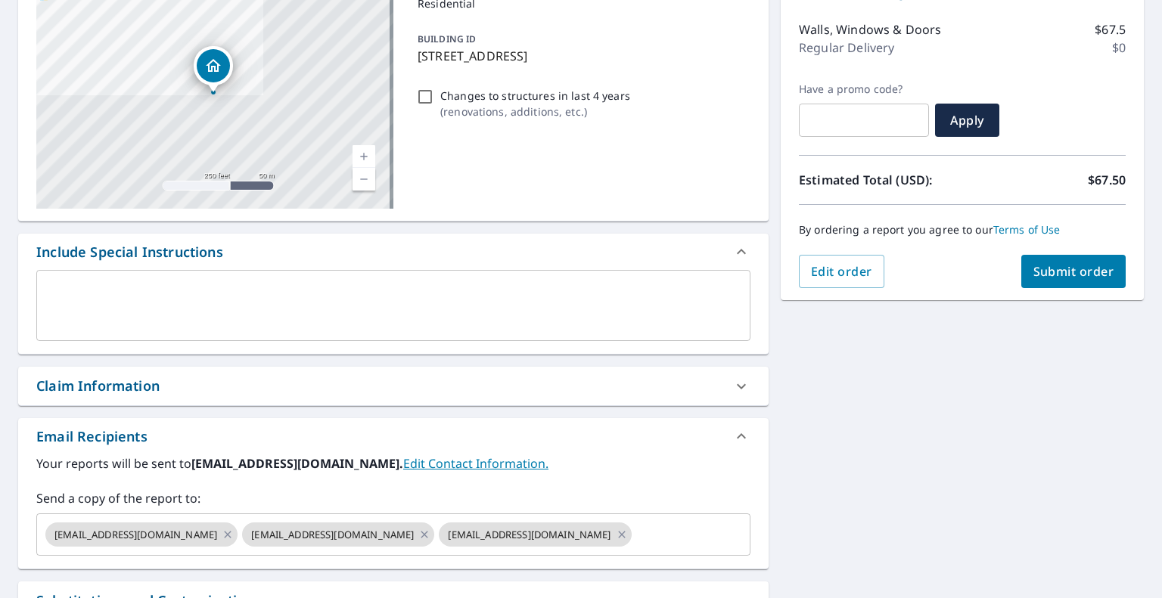
scroll to position [252, 0]
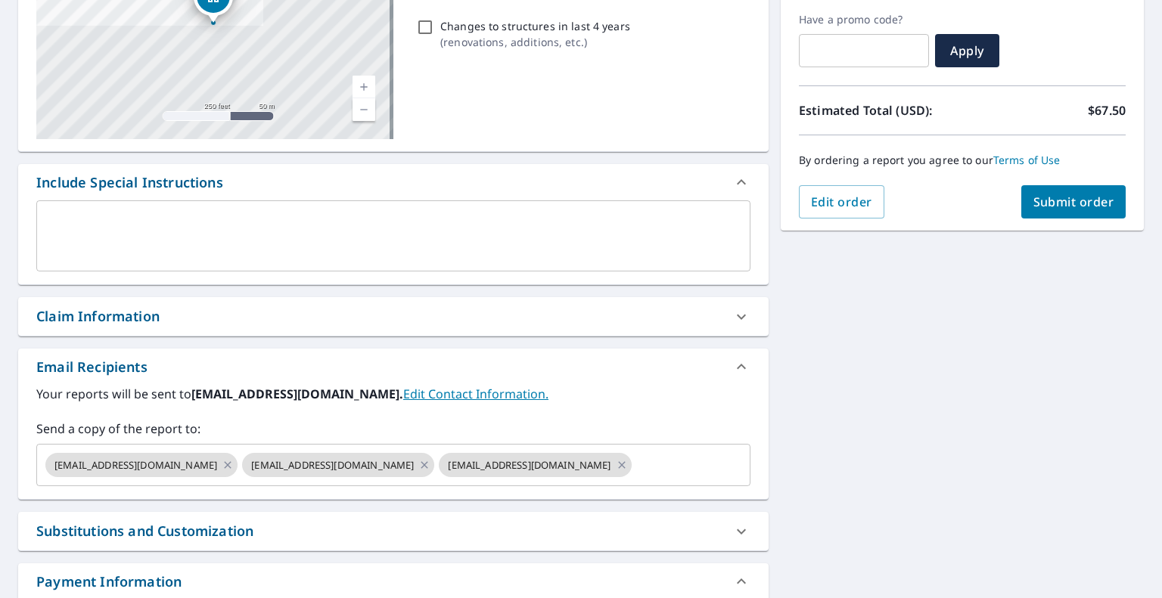
click at [238, 315] on div "Claim Information" at bounding box center [379, 316] width 687 height 20
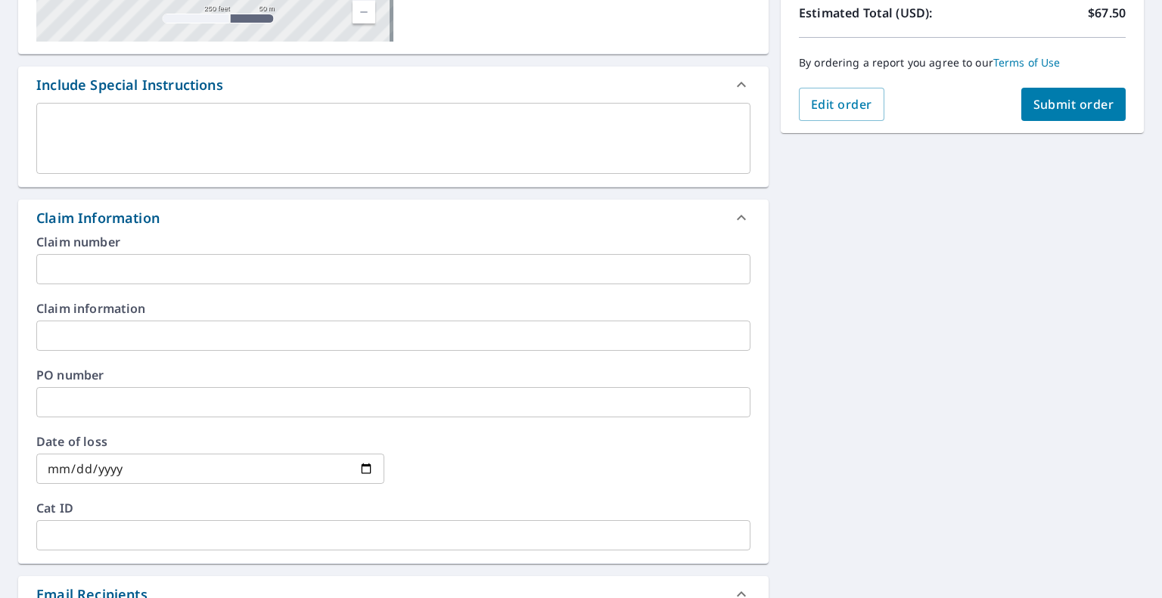
scroll to position [378, 0]
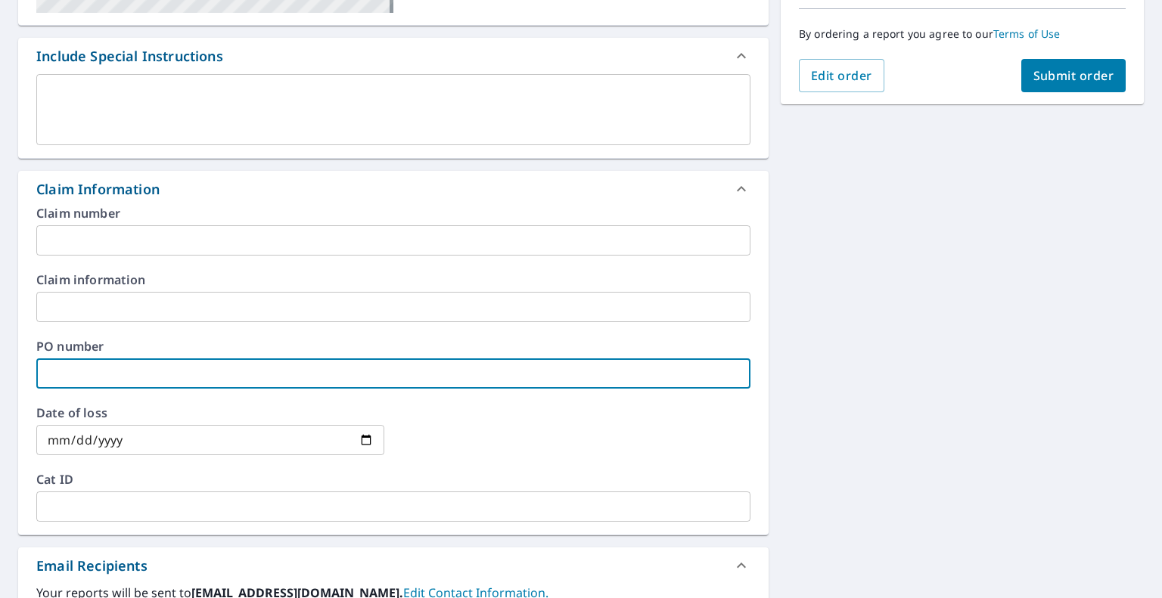
drag, startPoint x: 253, startPoint y: 380, endPoint x: 259, endPoint y: 377, distance: 7.8
click at [253, 380] on input "text" at bounding box center [393, 374] width 714 height 30
type input "1"
type input "2004"
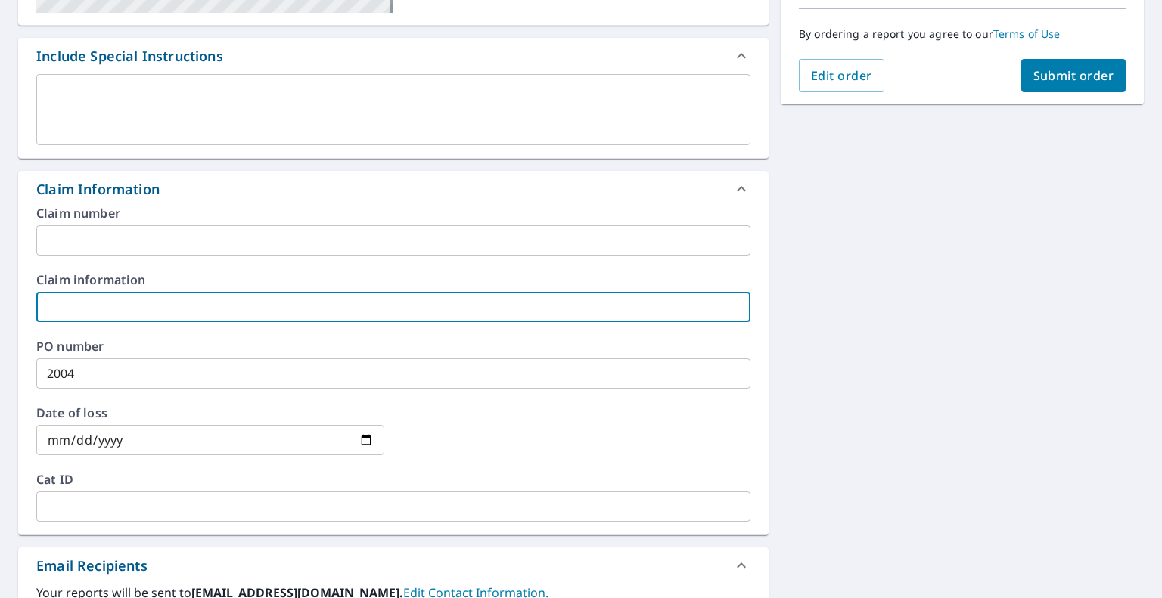
drag, startPoint x: 221, startPoint y: 313, endPoint x: 268, endPoint y: 319, distance: 47.3
click at [221, 313] on input "text" at bounding box center [393, 307] width 714 height 30
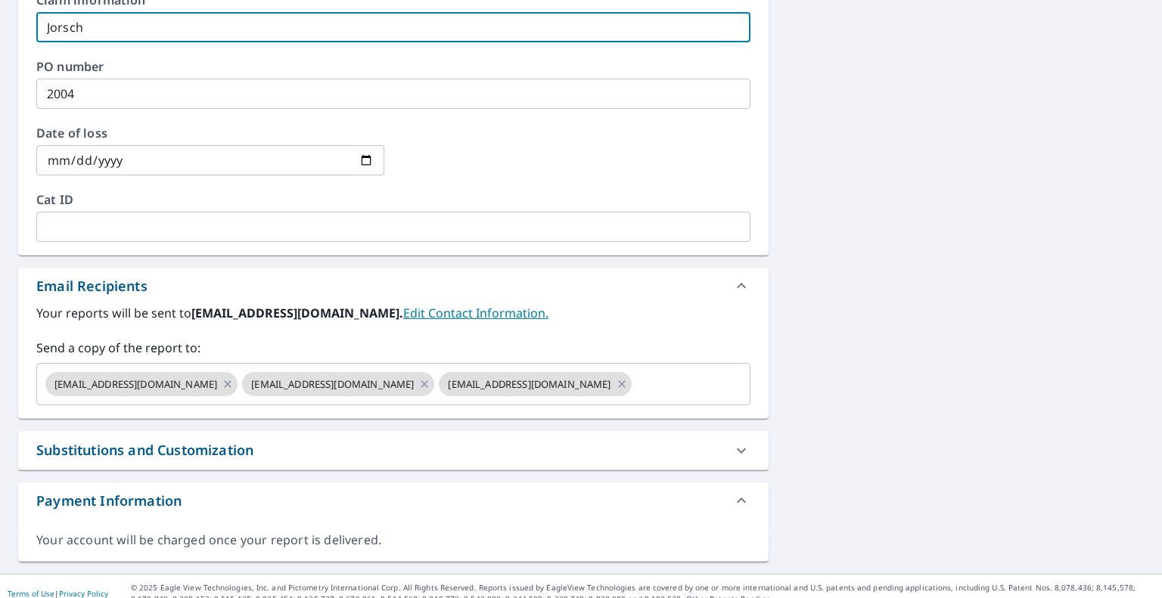
scroll to position [671, 0]
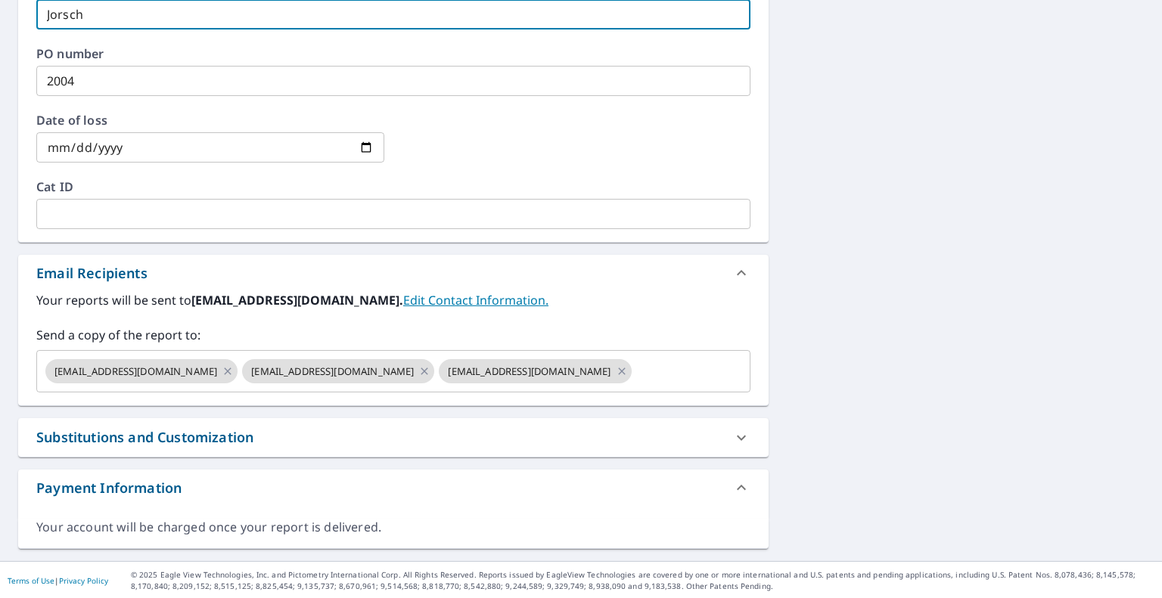
click at [225, 373] on icon at bounding box center [228, 371] width 7 height 7
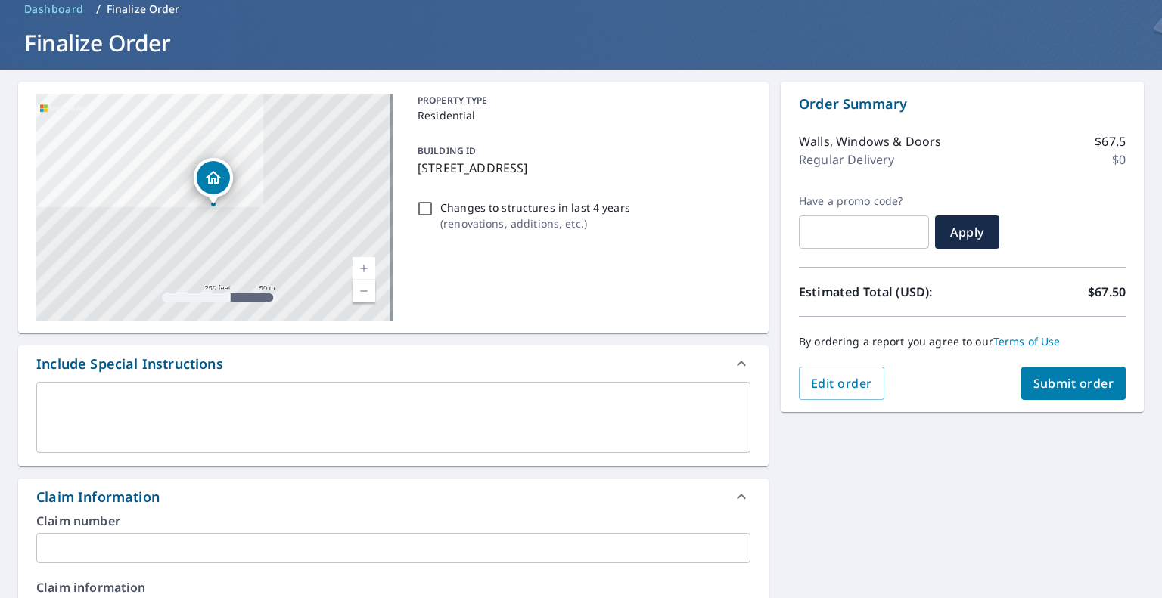
scroll to position [0, 0]
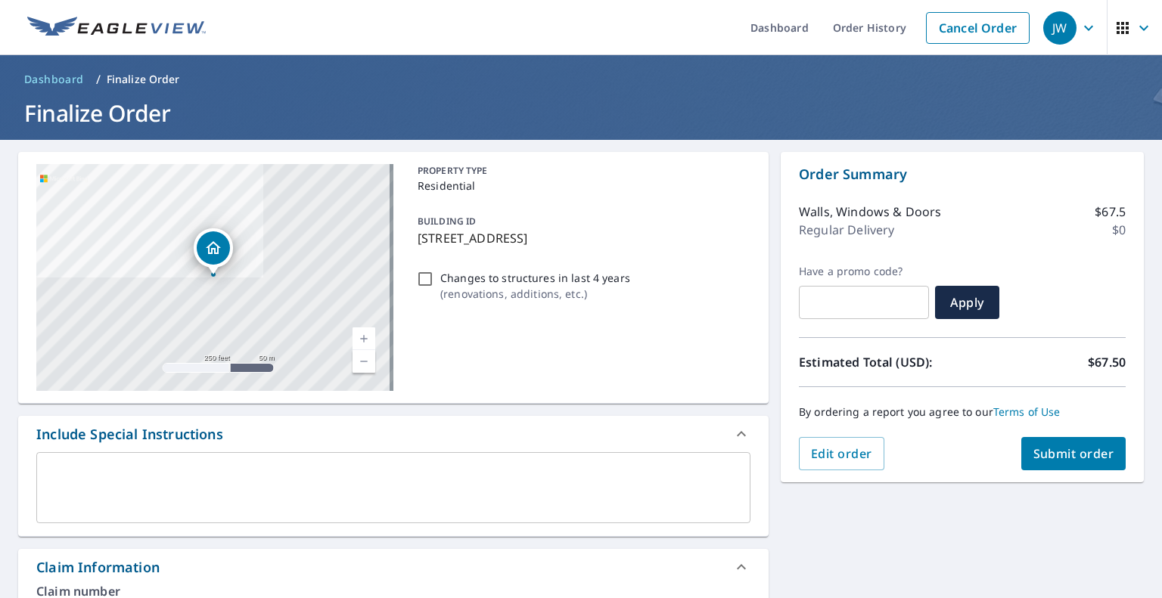
type input "Jorsch"
click at [1065, 450] on span "Submit order" at bounding box center [1073, 454] width 81 height 17
